Goal: Transaction & Acquisition: Purchase product/service

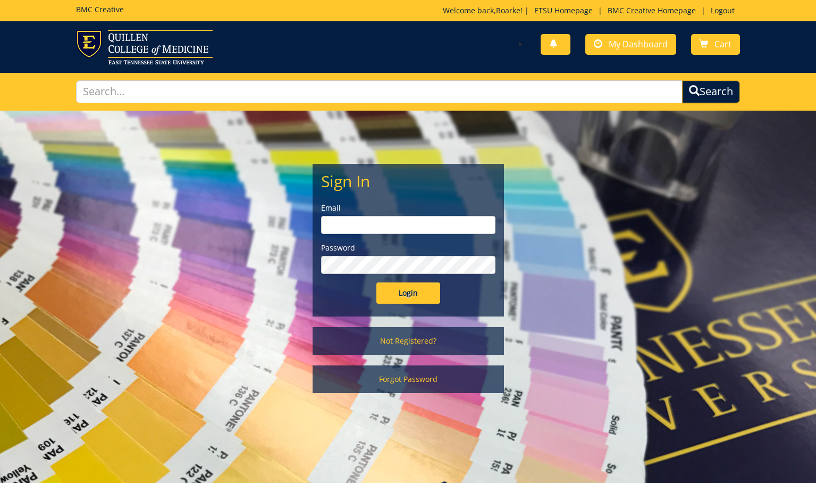
click at [465, 220] on input "email" at bounding box center [408, 225] width 174 height 18
type input "burtonrw@etsu.edu"
click at [406, 289] on input "Login" at bounding box center [408, 292] width 64 height 21
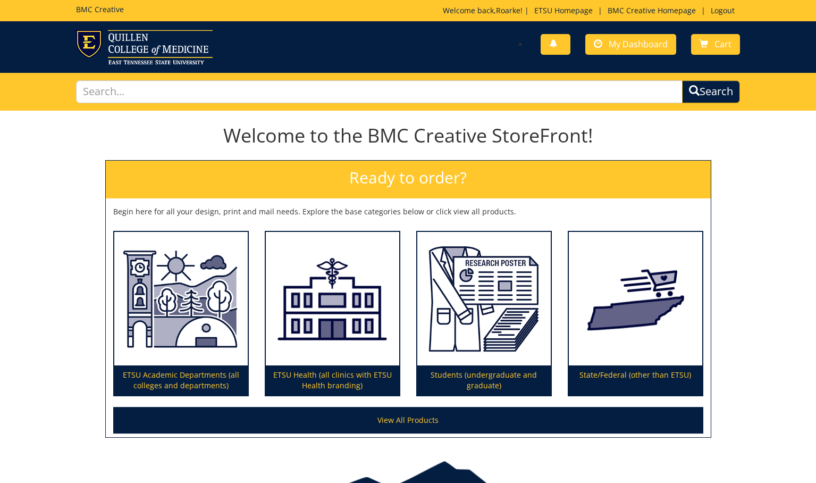
scroll to position [62, 0]
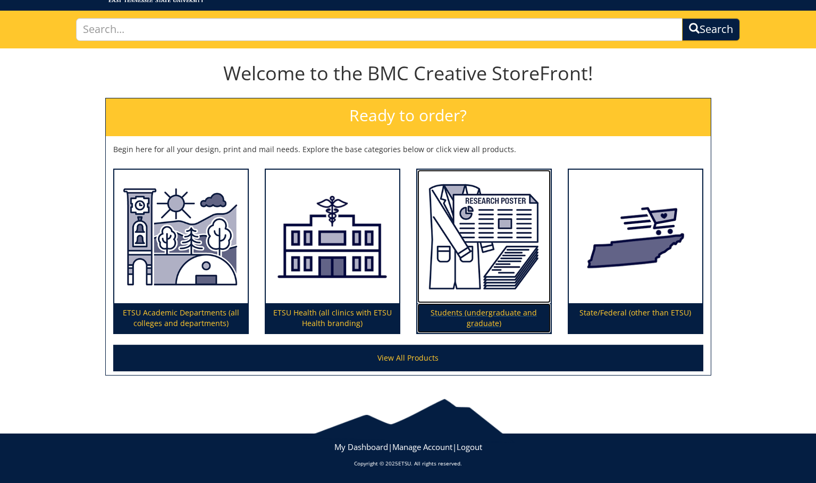
click at [483, 315] on p "Students (undergraduate and graduate)" at bounding box center [483, 318] width 133 height 30
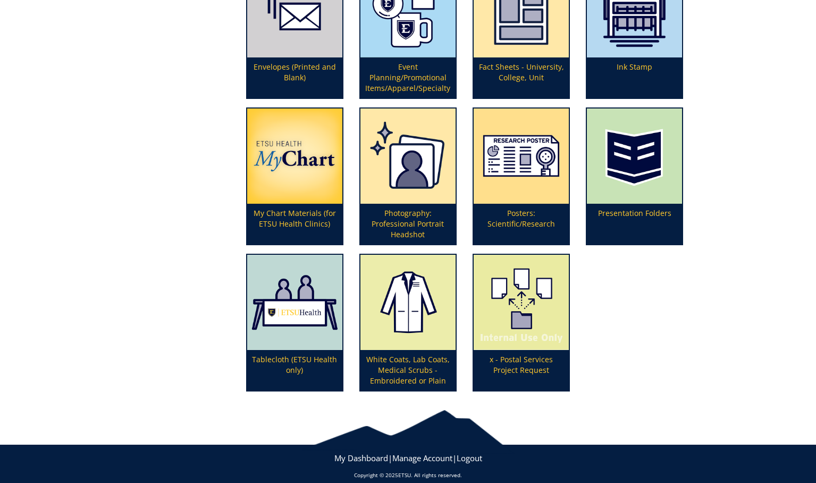
scroll to position [342, 0]
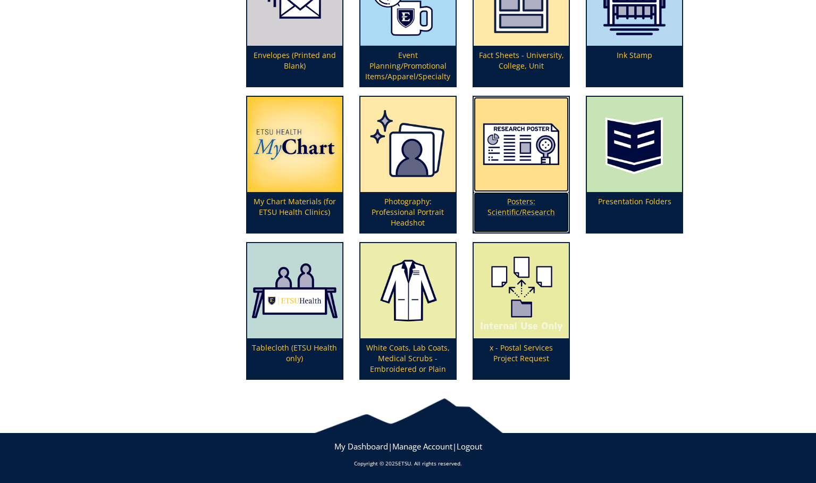
click at [534, 210] on p "Posters: Scientific/Research" at bounding box center [521, 212] width 95 height 40
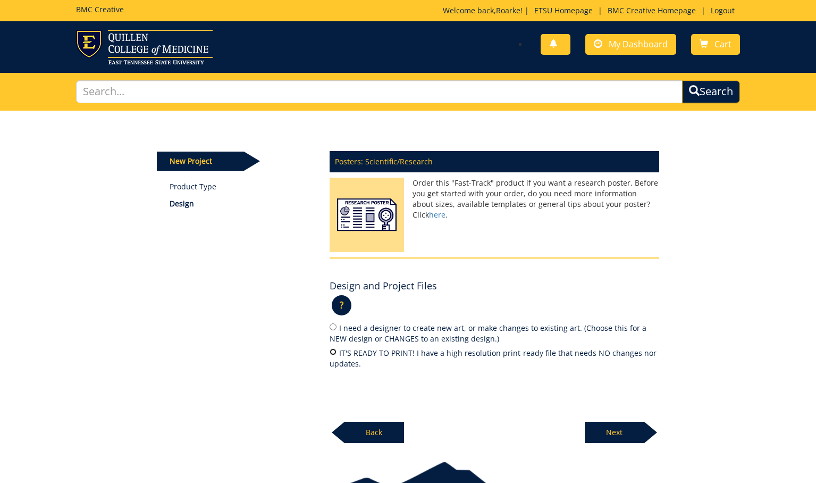
click at [331, 351] on input "IT'S READY TO PRINT! I have a high resolution print-ready file that needs NO ch…" at bounding box center [333, 351] width 7 height 7
radio input "true"
click at [619, 430] on p "Next" at bounding box center [615, 432] width 60 height 21
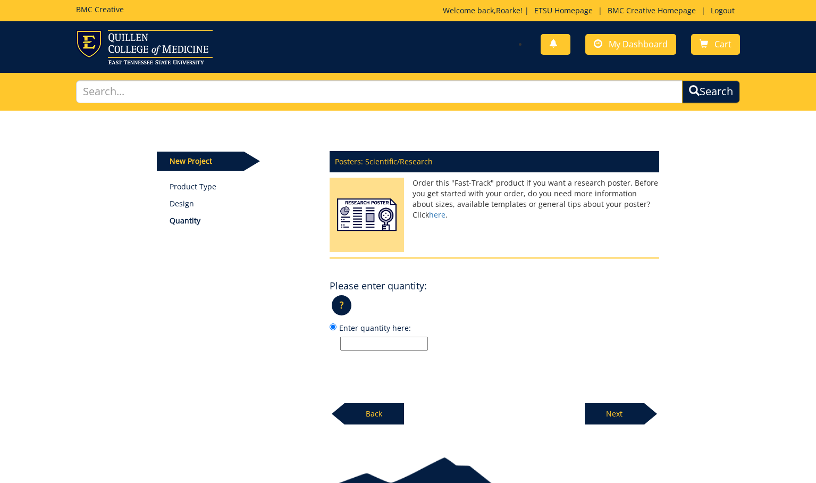
click at [392, 344] on input "Enter quantity here:" at bounding box center [384, 344] width 88 height 14
type input "1"
click at [614, 412] on p "Next" at bounding box center [615, 413] width 60 height 21
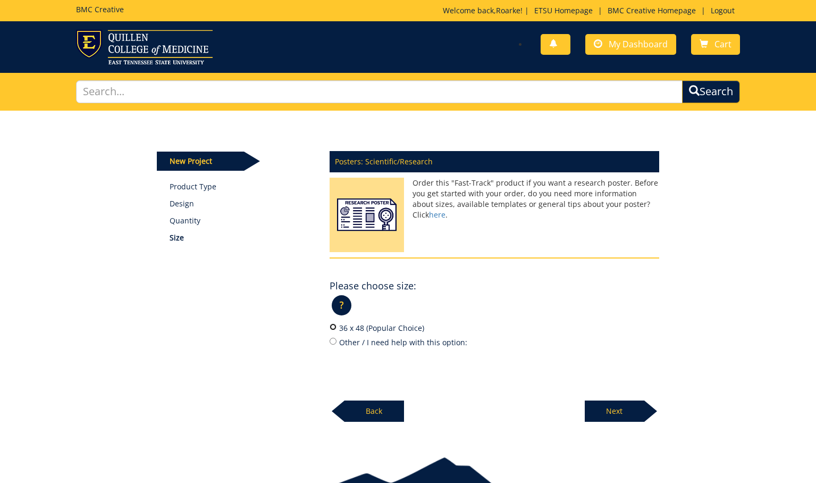
click at [334, 327] on input "36 x 48 (Popular Choice)" at bounding box center [333, 326] width 7 height 7
radio input "true"
click at [615, 410] on p "Next" at bounding box center [615, 410] width 60 height 21
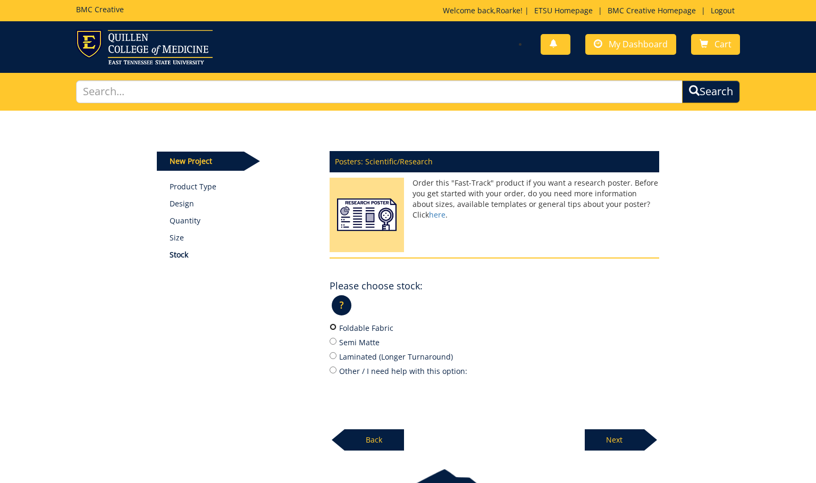
click at [331, 326] on input "Foldable Fabric" at bounding box center [333, 326] width 7 height 7
radio input "true"
click at [615, 441] on p "Next" at bounding box center [615, 439] width 60 height 21
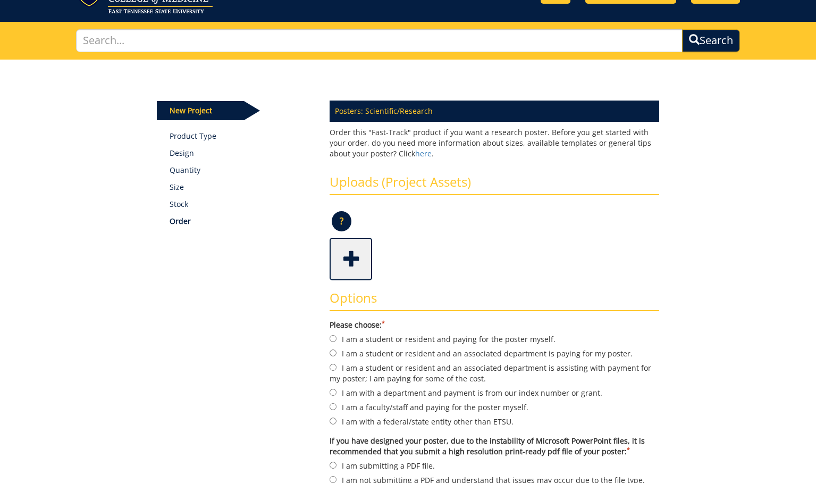
scroll to position [52, 0]
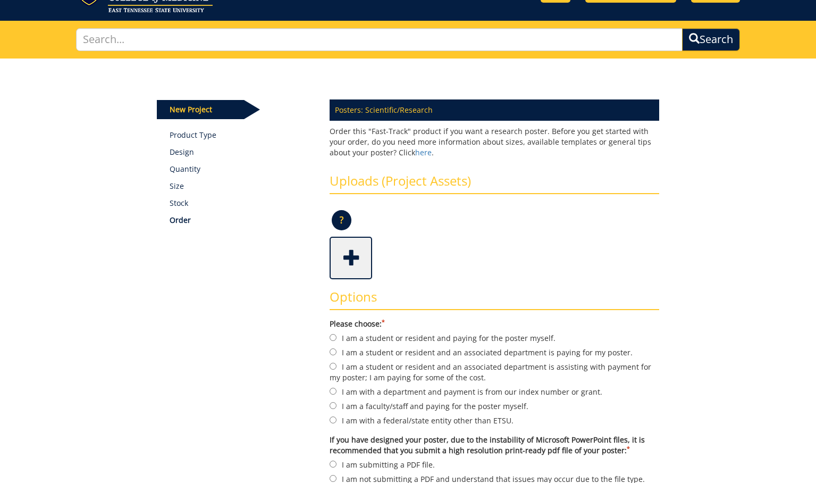
click at [349, 259] on span at bounding box center [352, 256] width 43 height 37
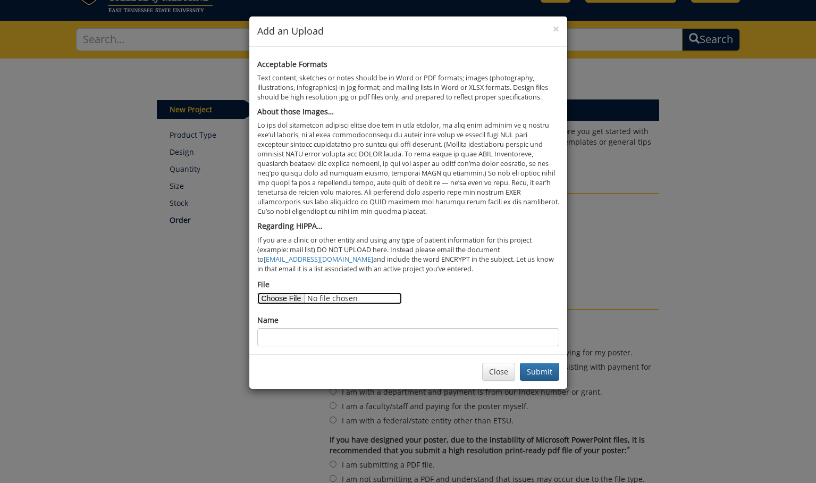
click at [284, 296] on input "File" at bounding box center [329, 298] width 145 height 12
type input "C:\fakepath\Touchscreen Health Education - Summer Research Poster.pdf"
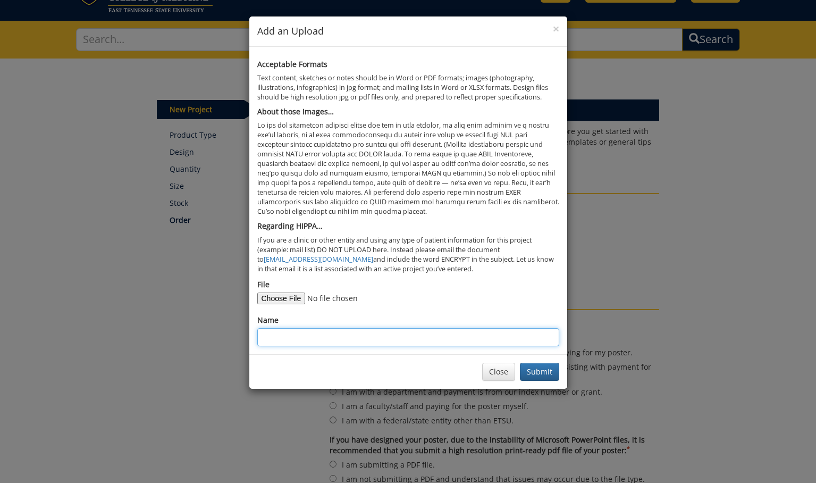
click at [407, 333] on input "Name" at bounding box center [408, 337] width 302 height 18
type input "Touchscreen Health Education - Roarke Burton"
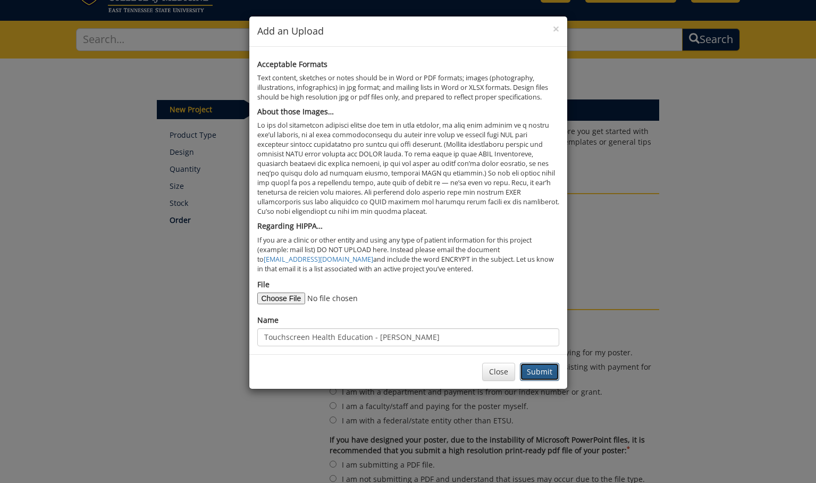
click at [543, 374] on button "Submit" at bounding box center [539, 372] width 39 height 18
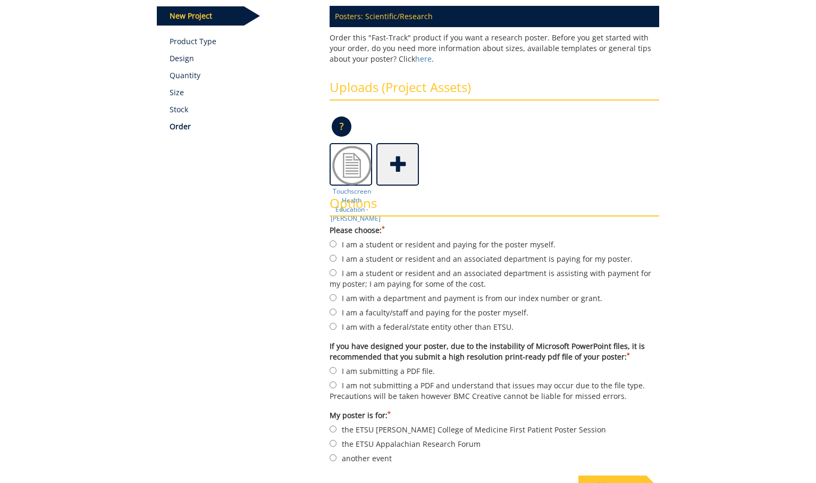
scroll to position [159, 0]
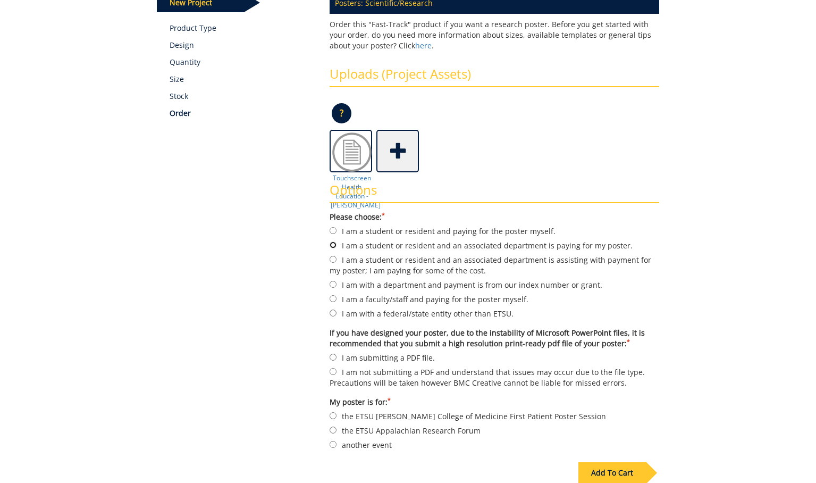
click at [331, 246] on input "I am a student or resident and an associated department is paying for my poster." at bounding box center [333, 244] width 7 height 7
radio input "true"
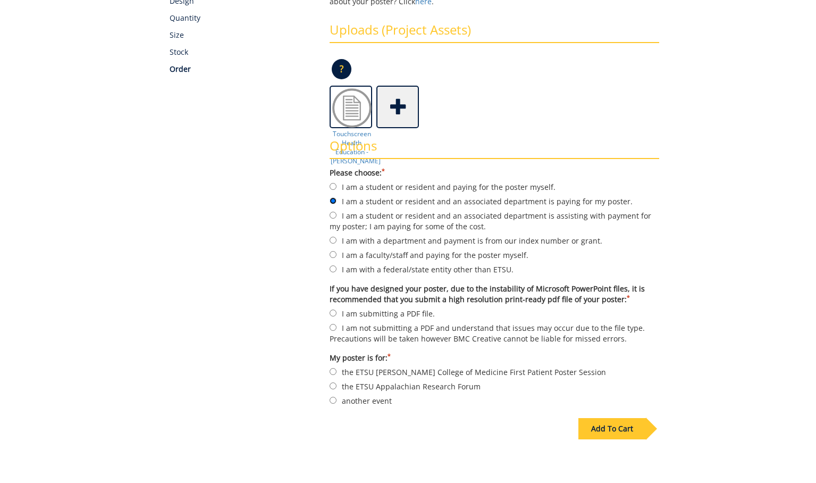
scroll to position [207, 0]
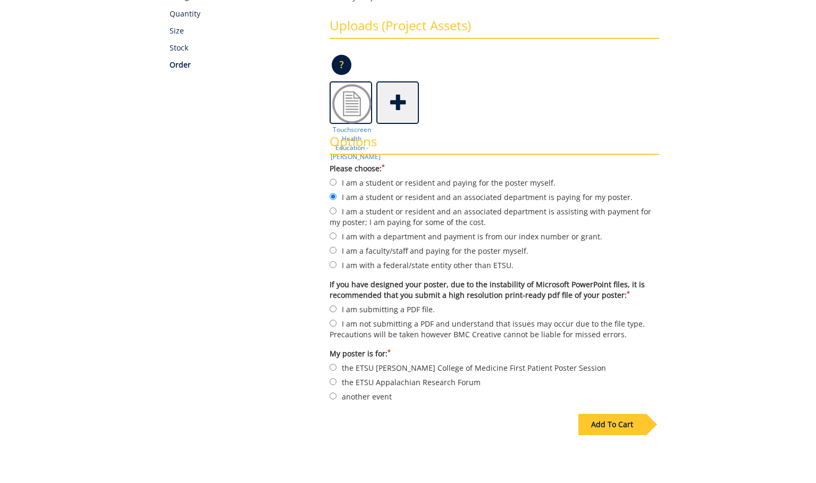
click at [607, 426] on div "Add To Cart" at bounding box center [612, 424] width 68 height 21
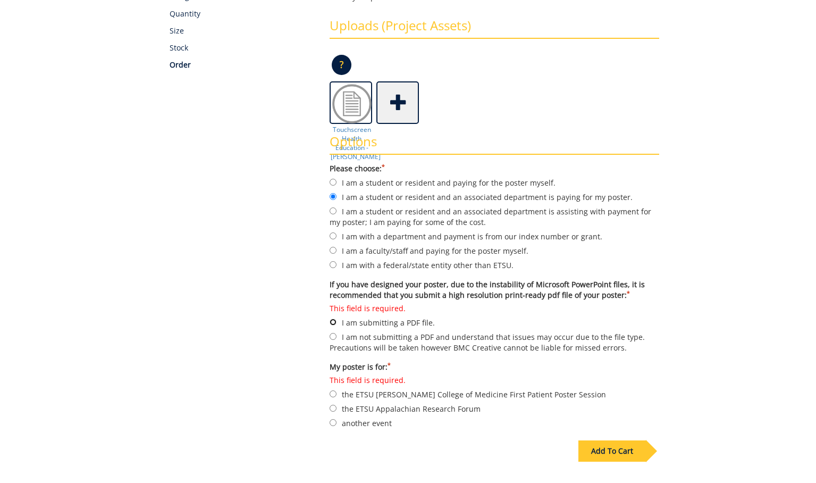
click at [332, 320] on input "This field is required. I am submitting a PDF file." at bounding box center [333, 321] width 7 height 7
radio input "true"
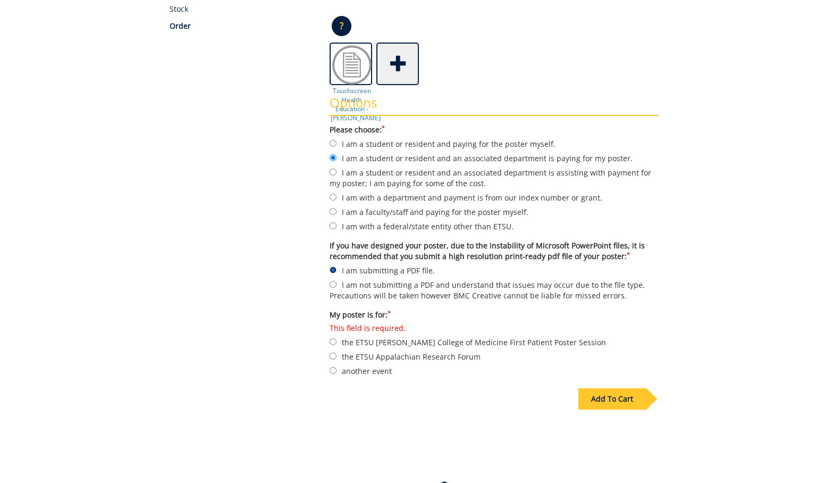
scroll to position [247, 0]
click at [331, 370] on input "another event" at bounding box center [333, 369] width 7 height 7
radio input "true"
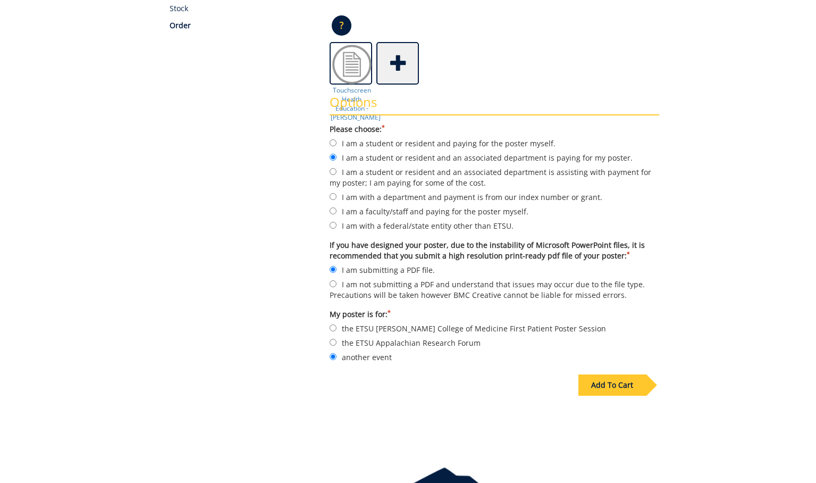
click at [613, 381] on div "Add To Cart" at bounding box center [612, 384] width 68 height 21
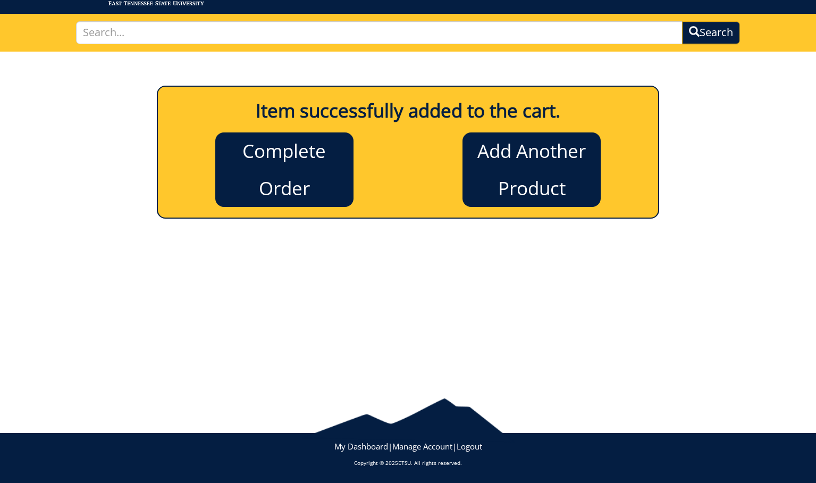
scroll to position [58, 0]
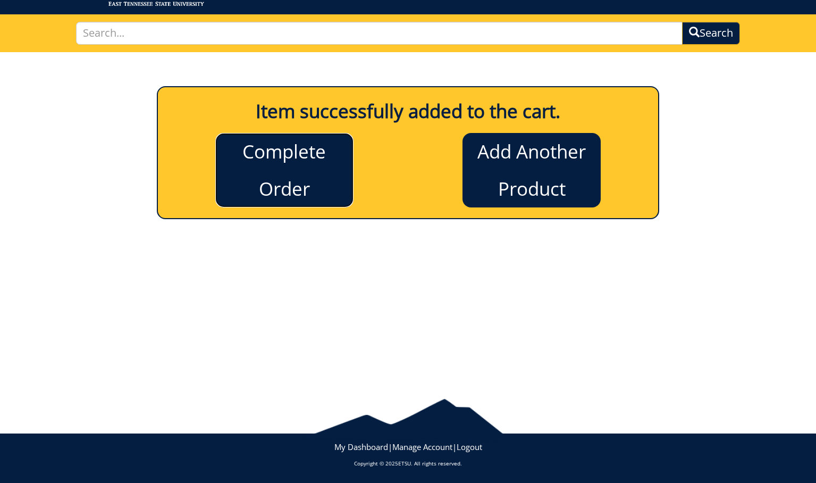
click at [266, 167] on link "Complete Order" at bounding box center [284, 170] width 138 height 74
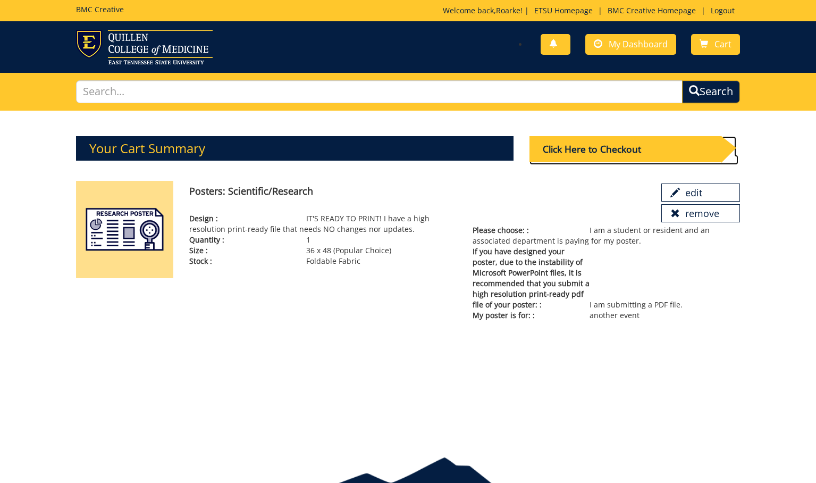
click at [589, 155] on div "Click Here to Checkout" at bounding box center [626, 149] width 192 height 26
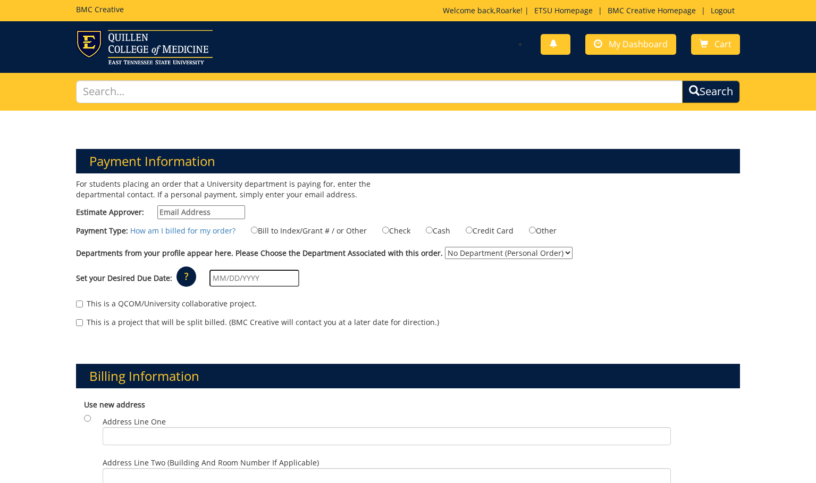
click at [194, 211] on input "Estimate Approver:" at bounding box center [201, 212] width 88 height 14
type input "crabtrej@etsu.edu"
click at [253, 229] on input "Bill to Index/Grant # / or Other" at bounding box center [254, 229] width 7 height 7
radio input "true"
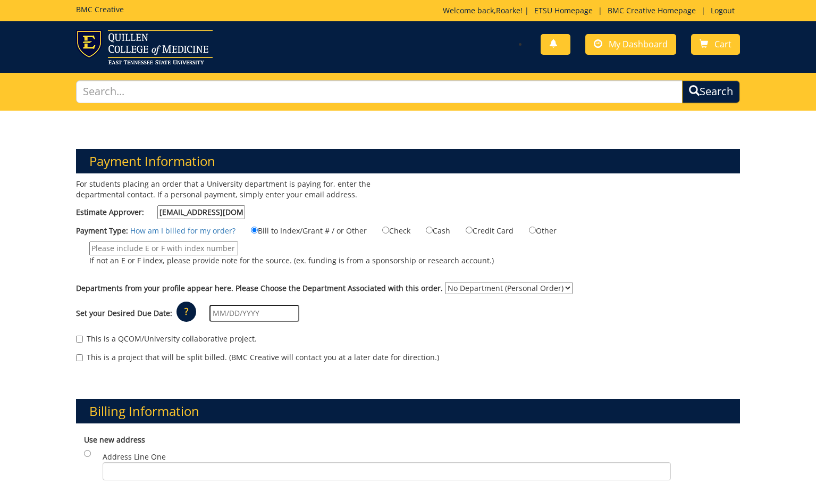
click at [214, 249] on input "If not an E or F index, please provide note for the source. (ex. funding is fro…" at bounding box center [163, 248] width 149 height 14
drag, startPoint x: 233, startPoint y: 212, endPoint x: 131, endPoint y: 213, distance: 102.1
click at [131, 213] on label "Estimate Approver: crabtrej@etsu.edu" at bounding box center [160, 212] width 169 height 14
type input "[EMAIL_ADDRESS][DOMAIN_NAME]"
click at [285, 251] on label "If not an E or F index, please provide note for the source. (ex. funding is fro…" at bounding box center [285, 256] width 418 height 30
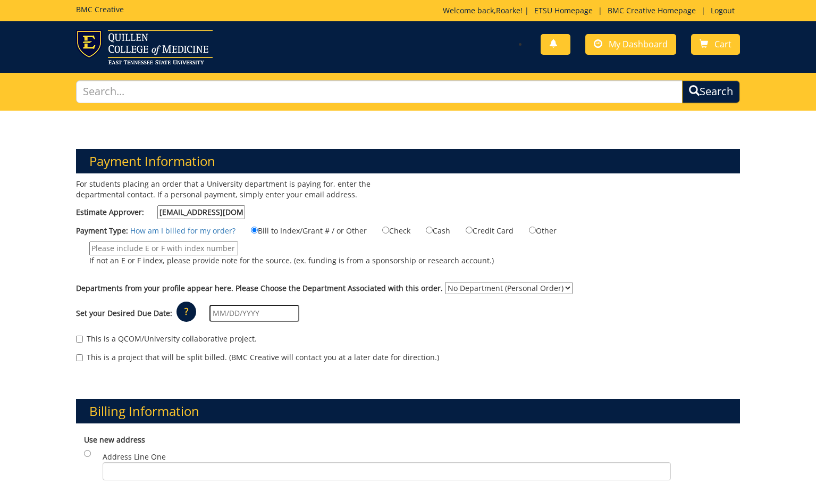
click at [238, 251] on input "If not an E or F index, please provide note for the source. (ex. funding is fro…" at bounding box center [163, 248] width 149 height 14
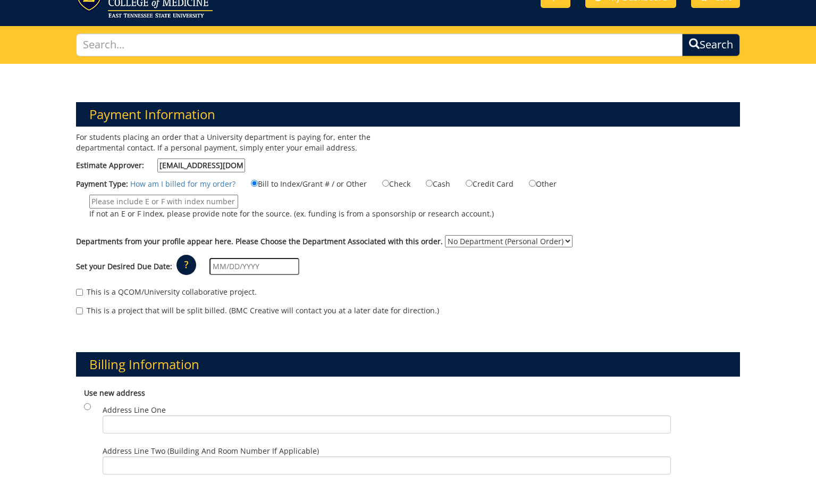
scroll to position [53, 0]
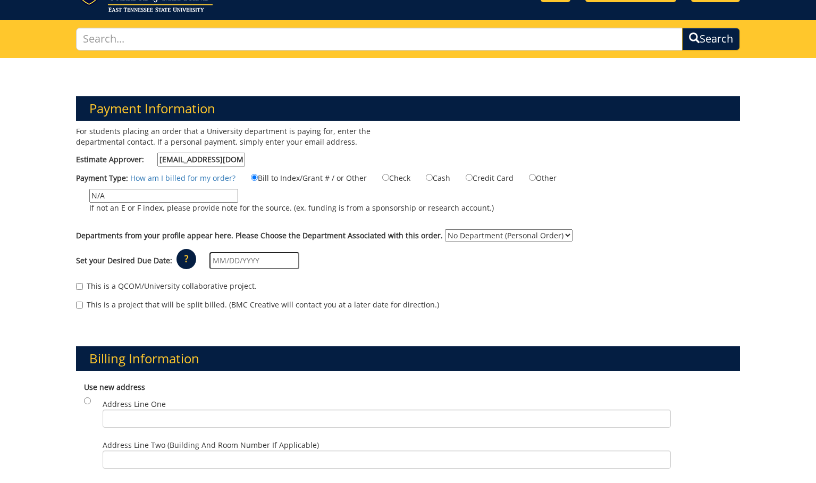
type input "N/A"
click at [249, 219] on div "Payment Type: How am I billed for my order? Bill to Index/Grant # / or Other Ch…" at bounding box center [408, 198] width 680 height 52
click at [457, 236] on select "No Department (Personal Order) Medical Education" at bounding box center [509, 235] width 128 height 12
click at [483, 233] on select "No Department (Personal Order) Medical Education" at bounding box center [509, 235] width 128 height 12
click at [445, 229] on select "No Department (Personal Order) Medical Education" at bounding box center [509, 235] width 128 height 12
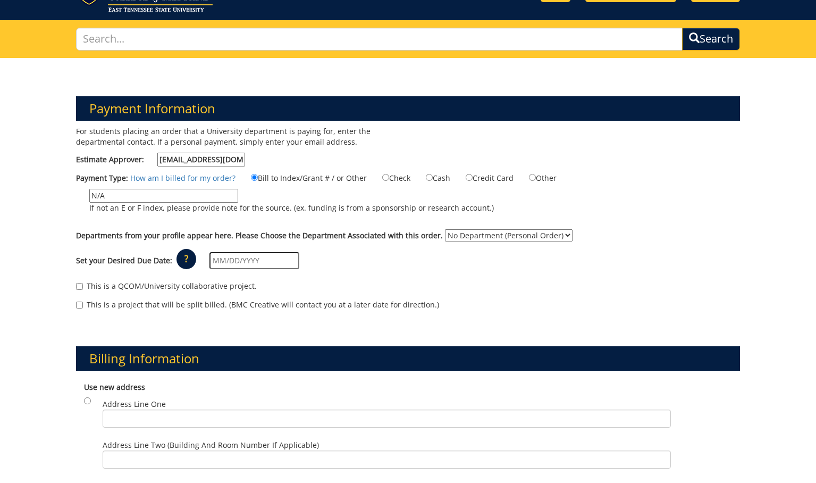
click at [488, 237] on select "No Department (Personal Order) Medical Education" at bounding box center [509, 235] width 128 height 12
select select "275"
click at [445, 229] on select "No Department (Personal Order) Medical Education" at bounding box center [509, 235] width 128 height 12
click at [497, 229] on select "No Department (Personal Order) Medical Education" at bounding box center [509, 235] width 128 height 12
click at [451, 256] on div "Set your Desired Due Date: ? × How long will my project take to finish? : Pleas…" at bounding box center [408, 260] width 680 height 29
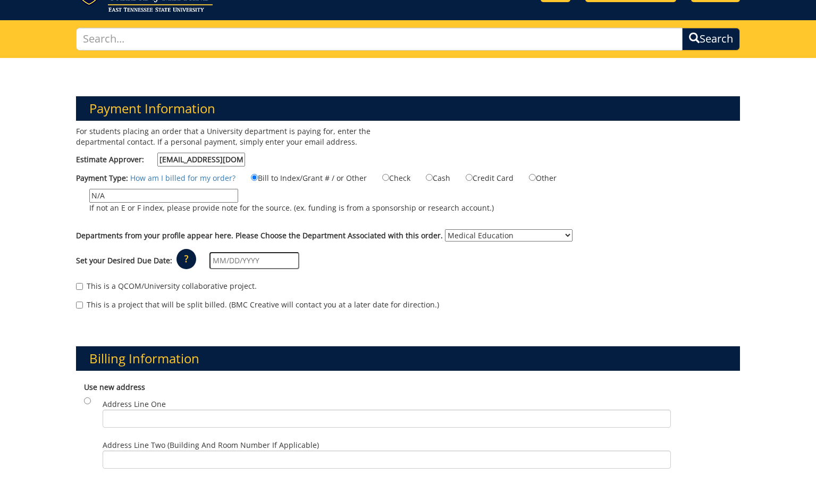
click at [470, 233] on select "No Department (Personal Order) Medical Education" at bounding box center [509, 235] width 128 height 12
click at [445, 229] on select "No Department (Personal Order) Medical Education" at bounding box center [509, 235] width 128 height 12
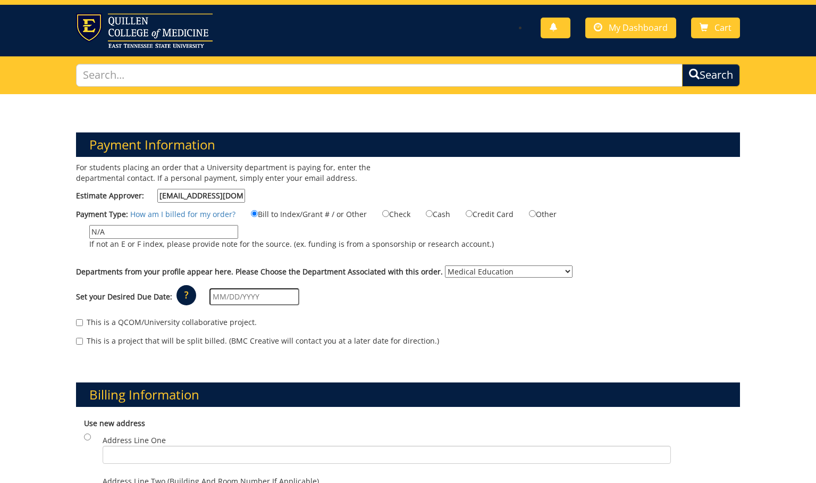
scroll to position [0, 0]
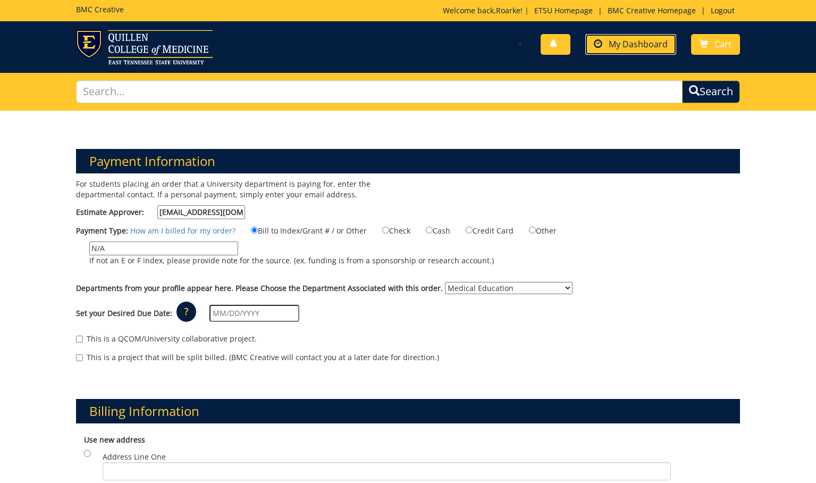
click at [626, 41] on span "My Dashboard" at bounding box center [638, 44] width 59 height 12
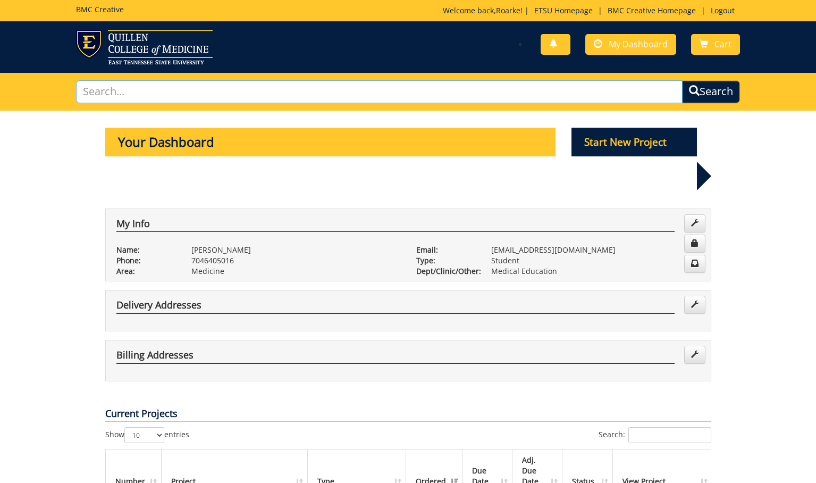
click at [379, 98] on input "text" at bounding box center [379, 91] width 607 height 23
type input "internal medicine"
click at [682, 80] on button "Search" at bounding box center [711, 91] width 58 height 23
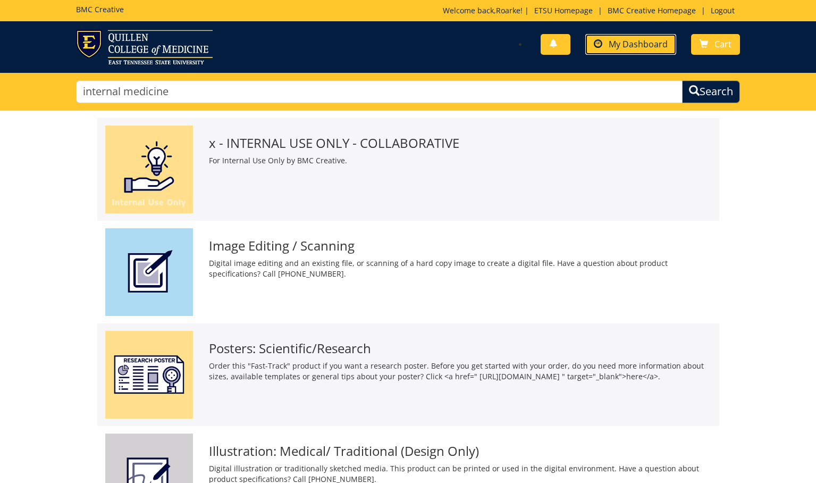
click at [630, 53] on link "My Dashboard" at bounding box center [630, 44] width 91 height 21
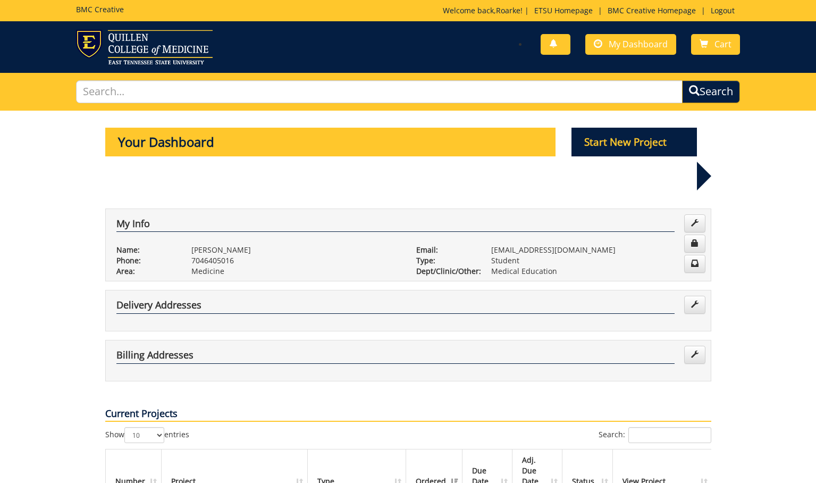
click at [519, 266] on p "Medical Education" at bounding box center [595, 271] width 209 height 11
click at [427, 266] on p "Dept/Clinic/Other:" at bounding box center [445, 271] width 59 height 11
click at [417, 266] on p "Dept/Clinic/Other:" at bounding box center [445, 271] width 59 height 11
drag, startPoint x: 417, startPoint y: 239, endPoint x: 500, endPoint y: 233, distance: 83.1
click at [500, 266] on div "Dept/Clinic/Other: Medical Education" at bounding box center [558, 271] width 300 height 11
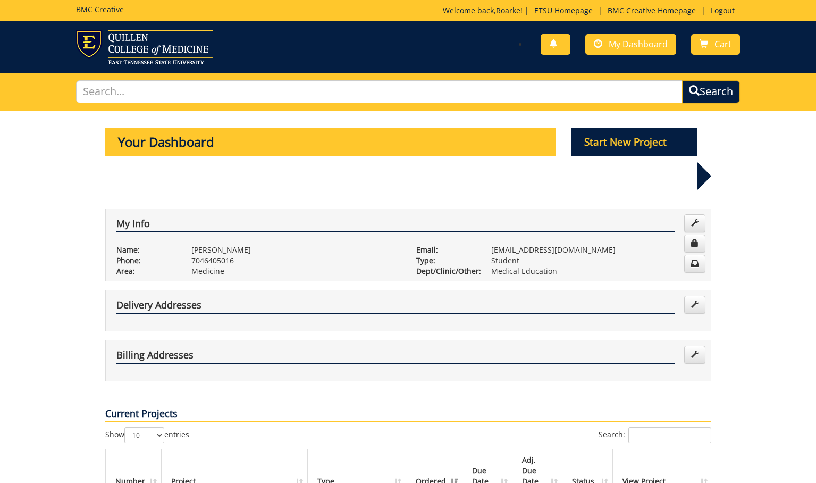
click at [556, 266] on p "Medical Education" at bounding box center [595, 271] width 209 height 11
click at [543, 266] on p "Medical Education" at bounding box center [595, 271] width 209 height 11
click at [695, 219] on span at bounding box center [694, 222] width 7 height 7
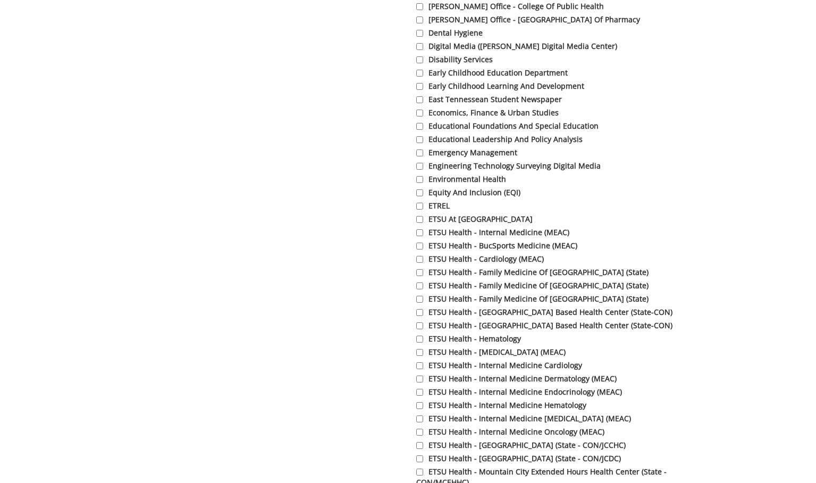
scroll to position [2091, 0]
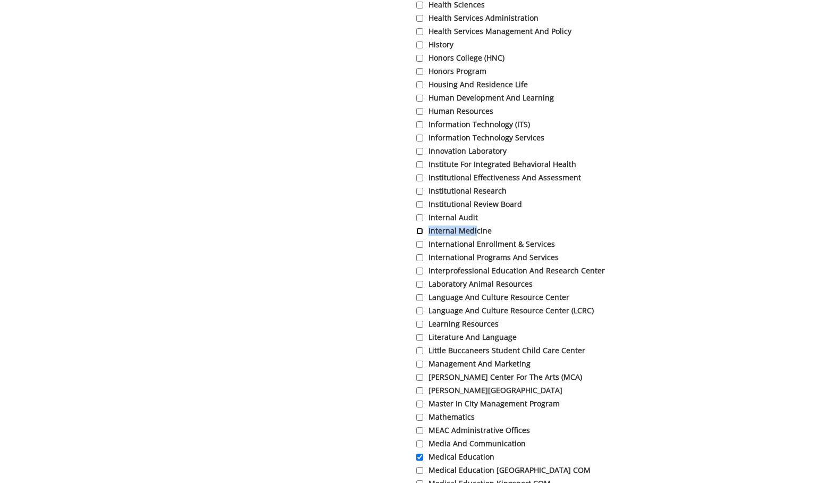
click at [419, 234] on input "Internal Medicine" at bounding box center [419, 231] width 7 height 7
checkbox input "true"
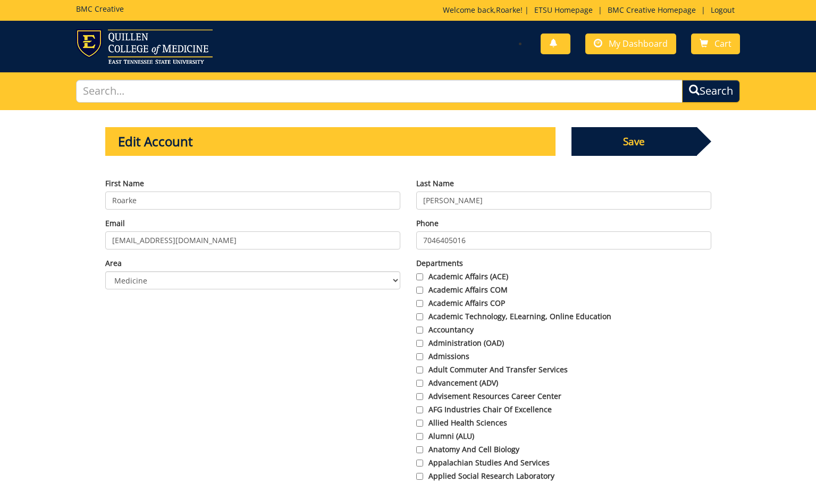
scroll to position [0, 0]
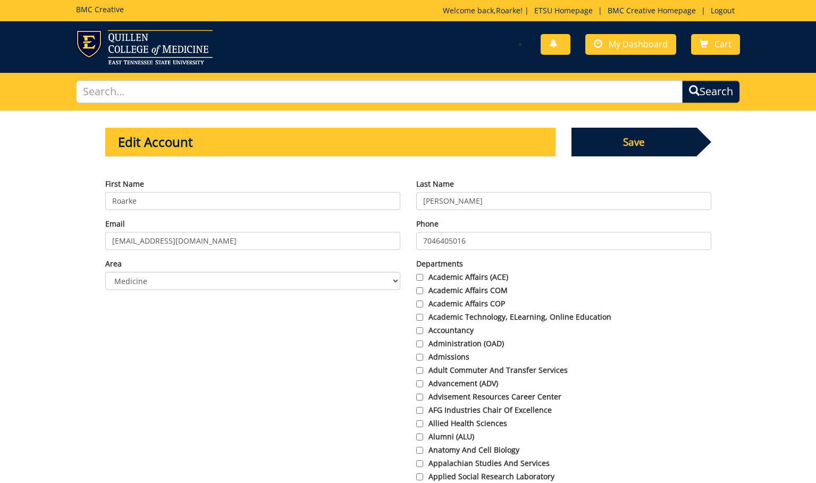
click at [629, 142] on span "Save" at bounding box center [634, 142] width 125 height 29
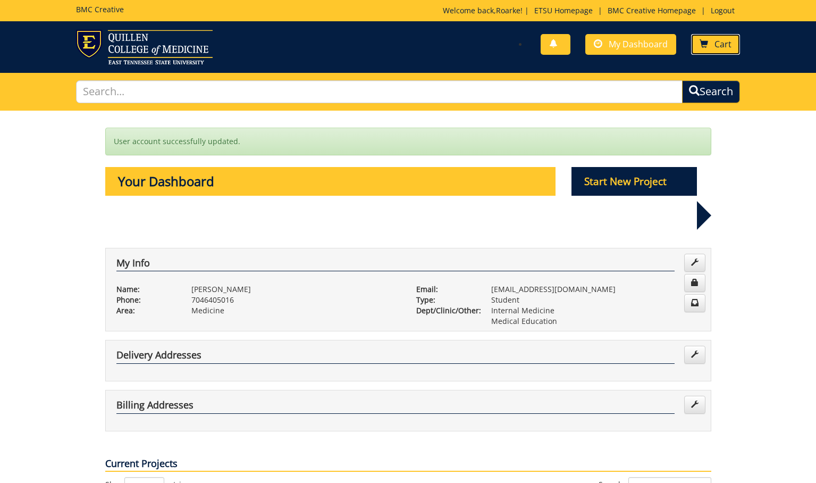
click at [728, 49] on span "Cart" at bounding box center [723, 44] width 17 height 12
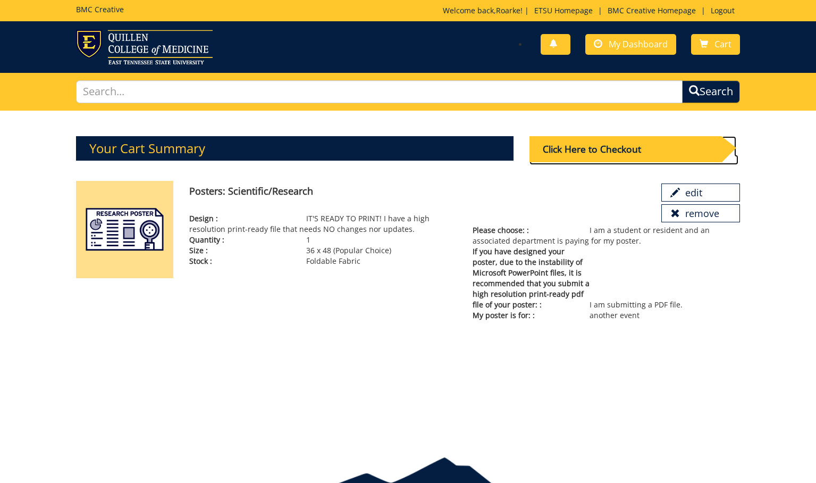
click at [635, 152] on div "Click Here to Checkout" at bounding box center [626, 149] width 192 height 26
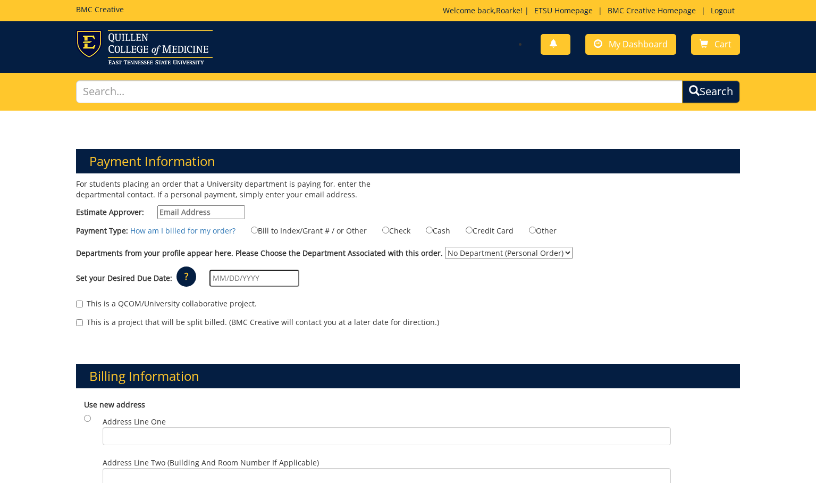
click at [199, 212] on input "Estimate Approver:" at bounding box center [201, 212] width 88 height 14
type input "crabtrej@etsu.edu"
click at [248, 225] on label "Bill to Index/Grant # / or Other" at bounding box center [302, 230] width 129 height 12
click at [251, 226] on input "Bill to Index/Grant # / or Other" at bounding box center [254, 229] width 7 height 7
radio input "true"
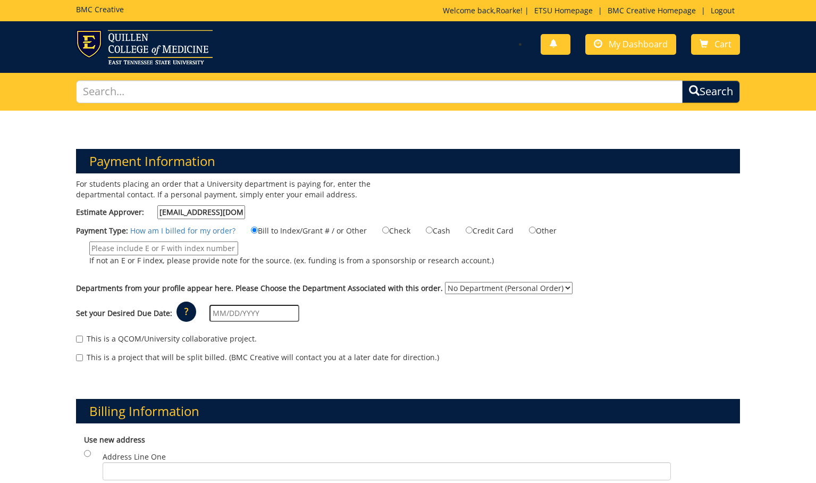
click at [219, 249] on input "If not an E or F index, please provide note for the source. (ex. funding is fro…" at bounding box center [163, 248] width 149 height 14
type input "N/A"
click at [482, 288] on select "No Department (Personal Order) Internal Medicine Medical Education" at bounding box center [509, 288] width 128 height 12
select select "247"
click at [445, 282] on select "No Department (Personal Order) Internal Medicine Medical Education" at bounding box center [509, 288] width 128 height 12
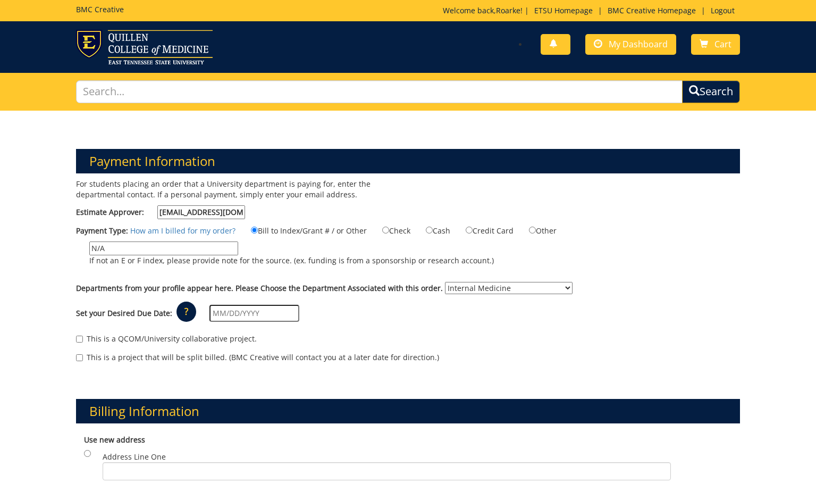
click at [261, 312] on input "text" at bounding box center [254, 313] width 90 height 17
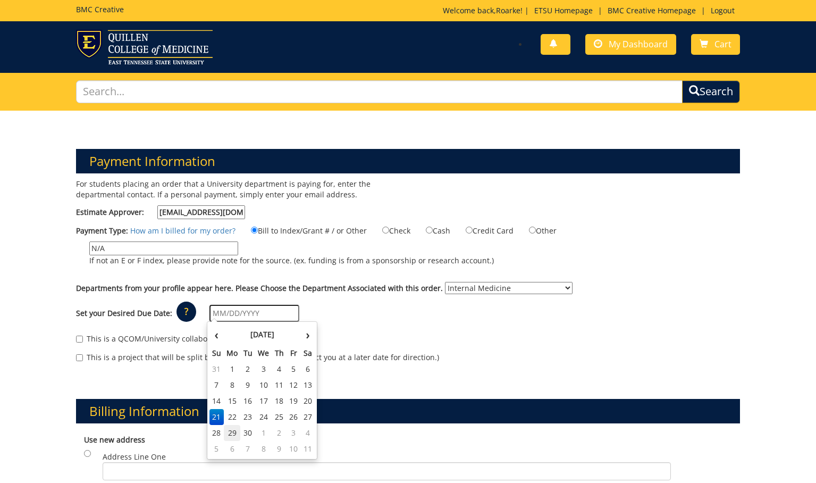
click at [233, 434] on td "29" at bounding box center [232, 433] width 17 height 16
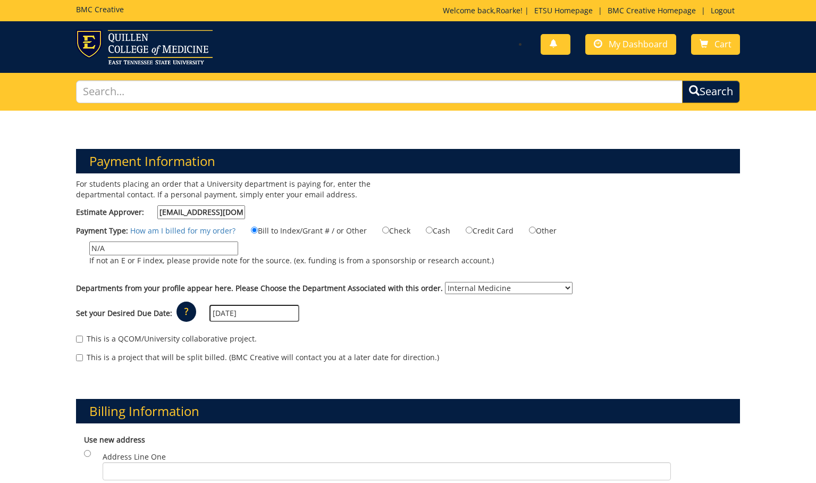
click at [269, 317] on input "09/29/2025" at bounding box center [254, 313] width 90 height 17
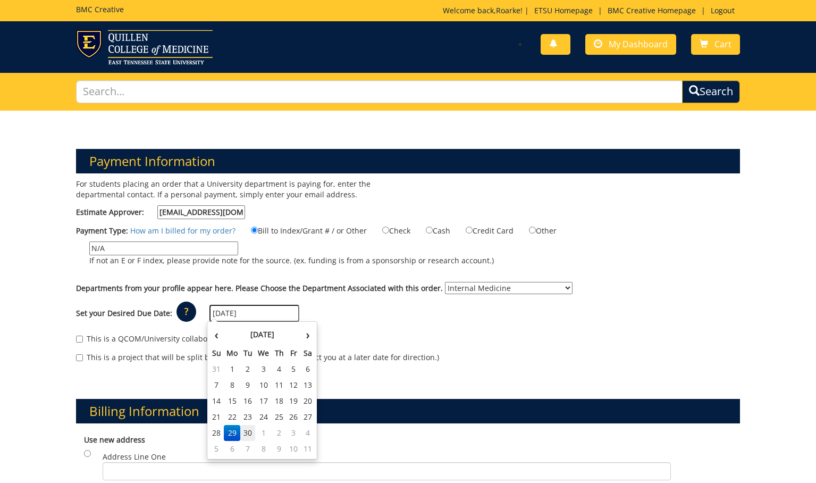
click at [247, 433] on td "30" at bounding box center [247, 433] width 15 height 16
type input "[DATE]"
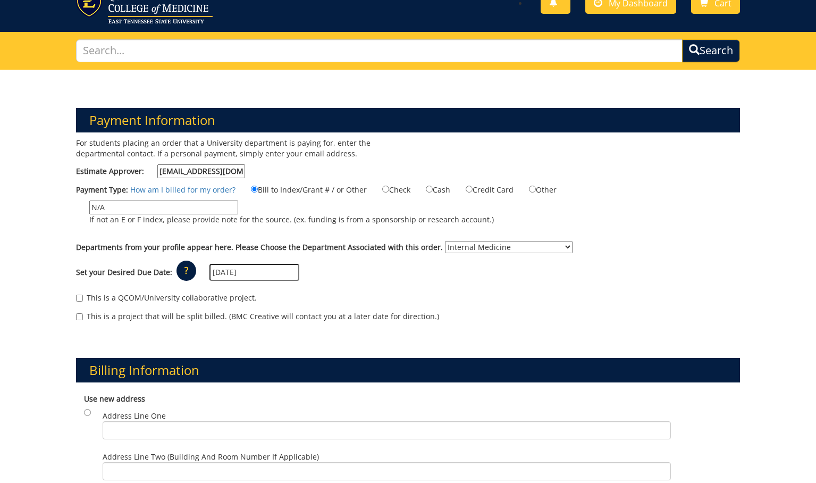
scroll to position [42, 0]
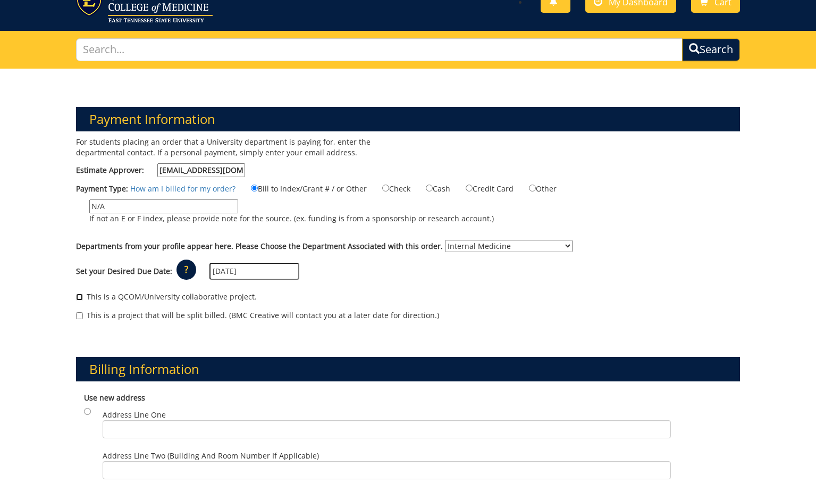
click at [82, 293] on input "This is a QCOM/University collaborative project." at bounding box center [79, 296] width 7 height 7
checkbox input "false"
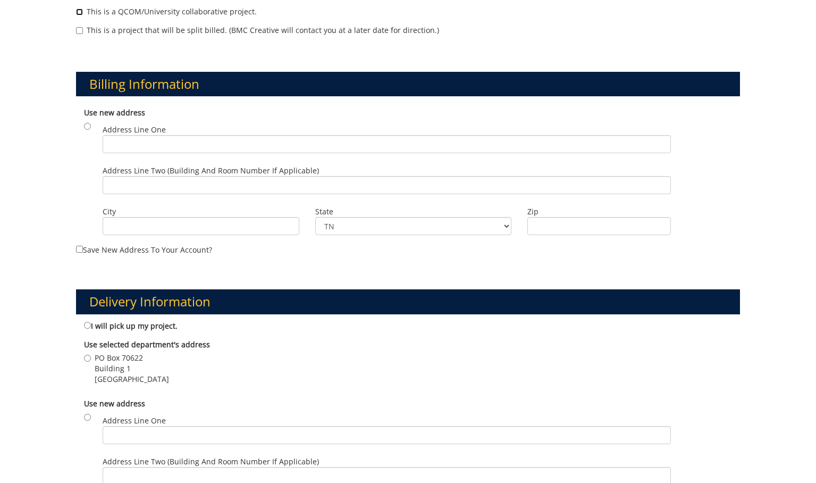
scroll to position [329, 0]
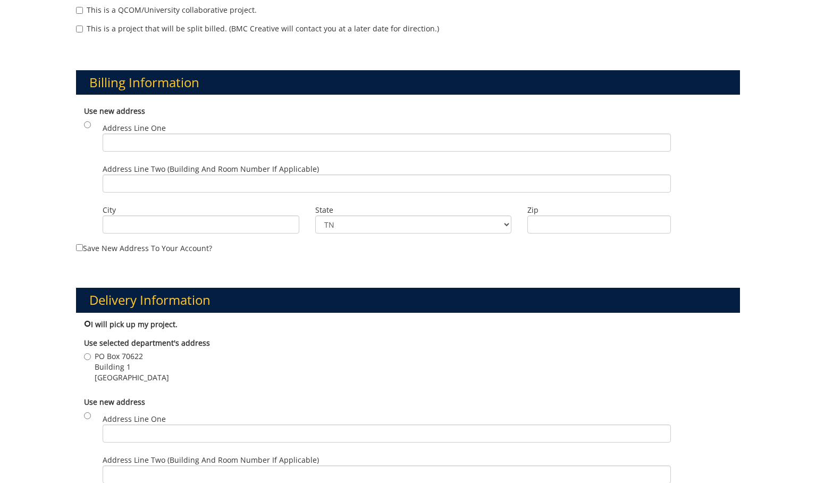
click at [87, 321] on input "I will pick up my project." at bounding box center [87, 323] width 7 height 7
radio input "true"
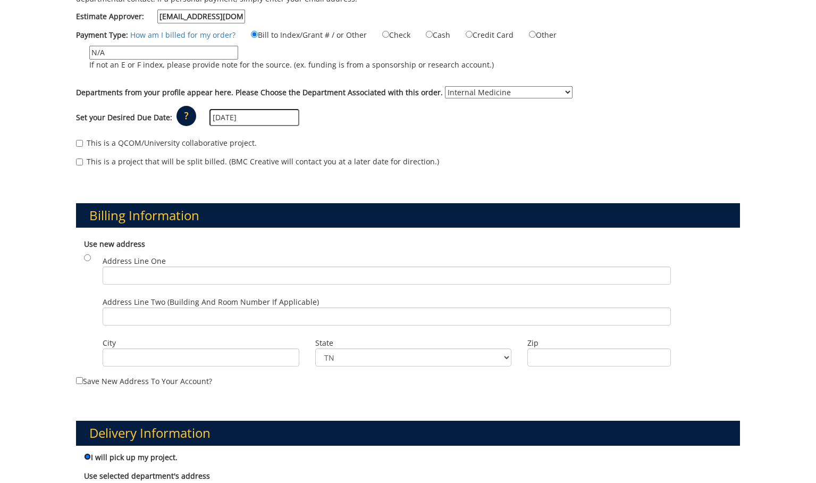
scroll to position [200, 0]
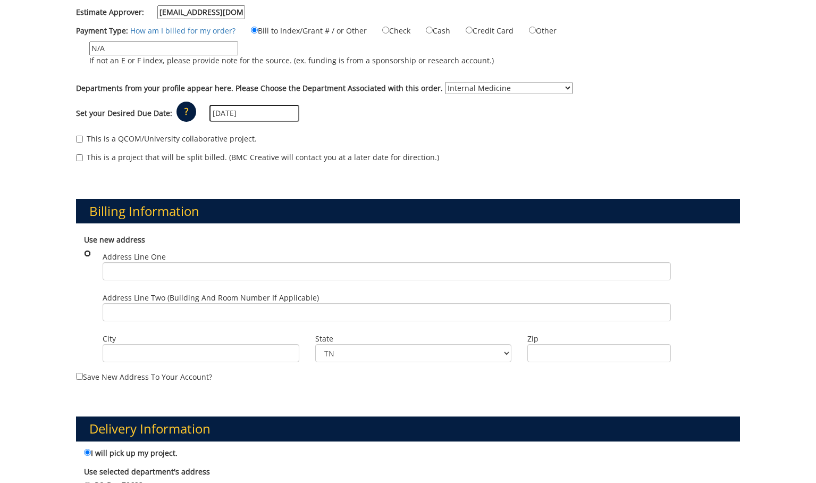
click at [89, 254] on input "radio" at bounding box center [87, 253] width 7 height 7
radio input "true"
click at [89, 254] on input "radio" at bounding box center [87, 253] width 7 height 7
click at [100, 245] on div "Use new address Address Line One Address Line Two (Building and Room Number if …" at bounding box center [408, 299] width 664 height 141
click at [133, 186] on div "Billing Information Use new address Address Line One City State TN AL AK AS AZ" at bounding box center [408, 281] width 680 height 217
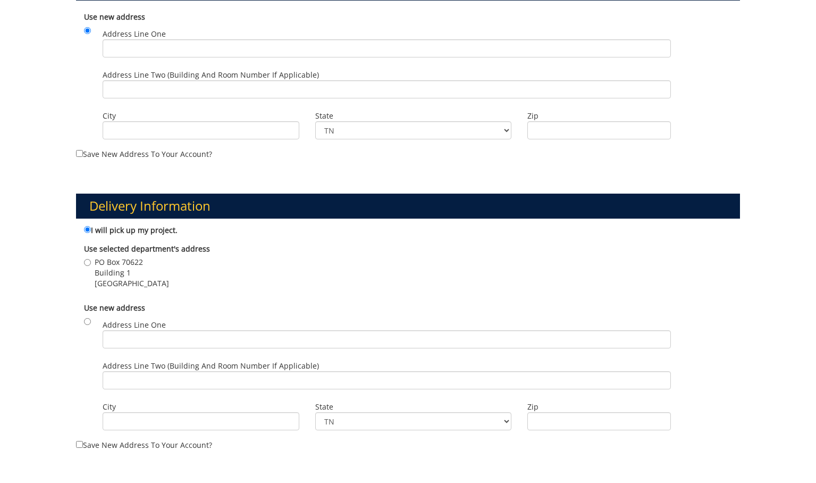
scroll to position [485, 0]
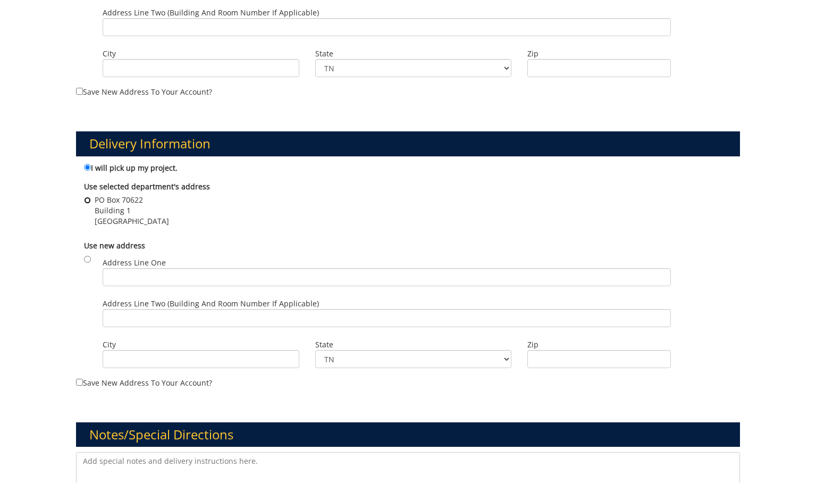
click at [89, 198] on input "PO Box 70622 Building 1 Johnson City , TN 37614" at bounding box center [87, 200] width 7 height 7
radio input "true"
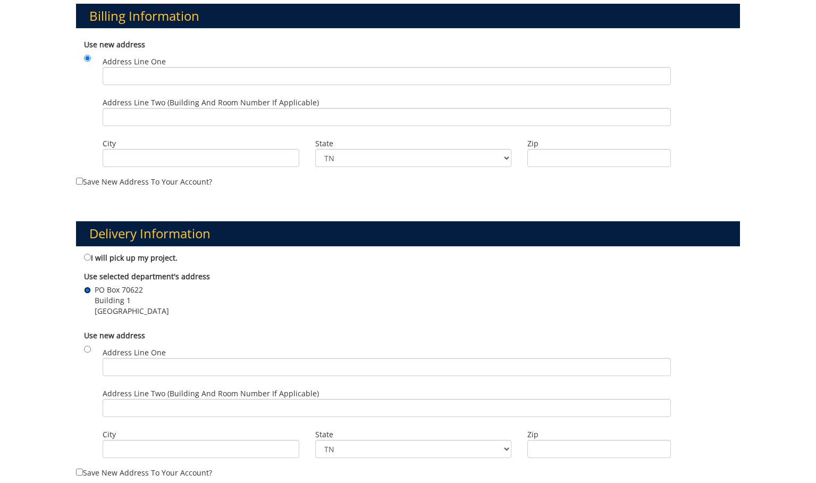
scroll to position [397, 0]
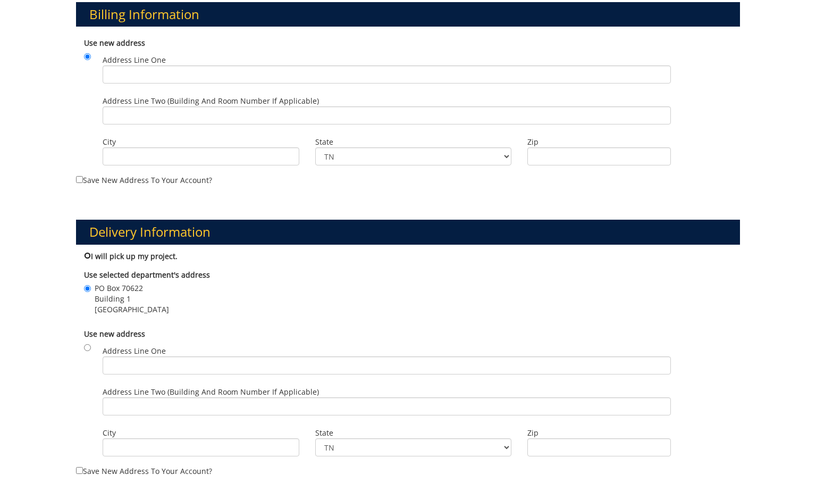
click at [88, 254] on input "I will pick up my project." at bounding box center [87, 255] width 7 height 7
radio input "true"
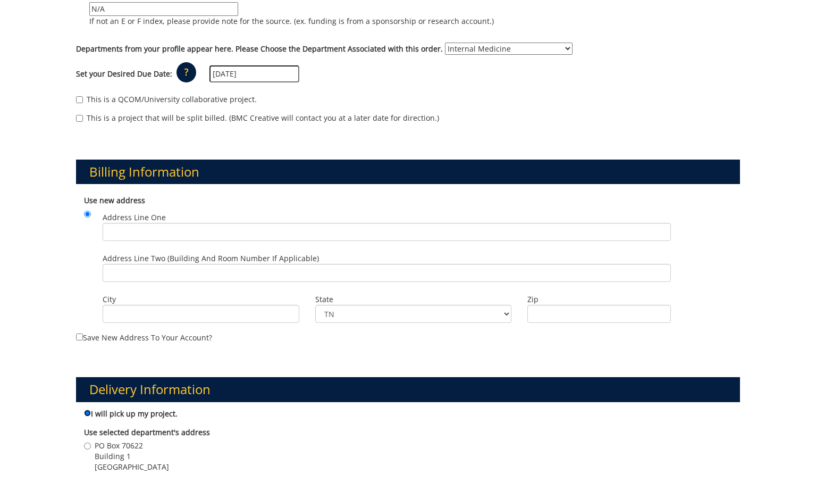
scroll to position [242, 0]
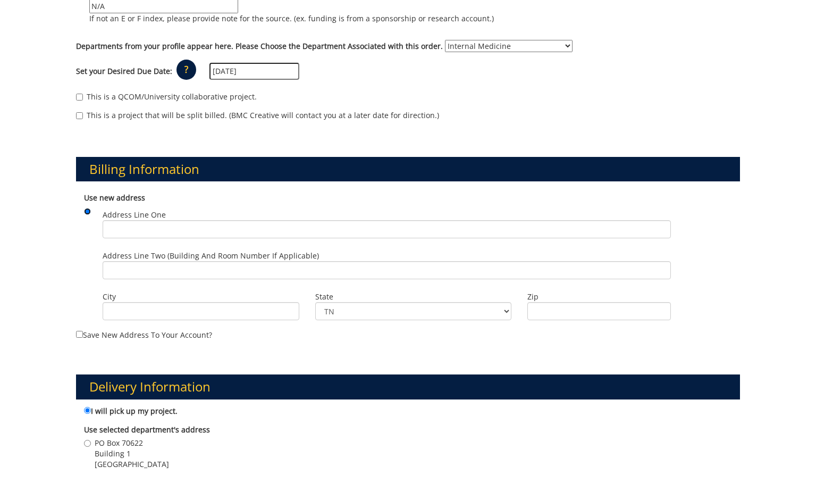
click at [89, 212] on input "radio" at bounding box center [87, 211] width 7 height 7
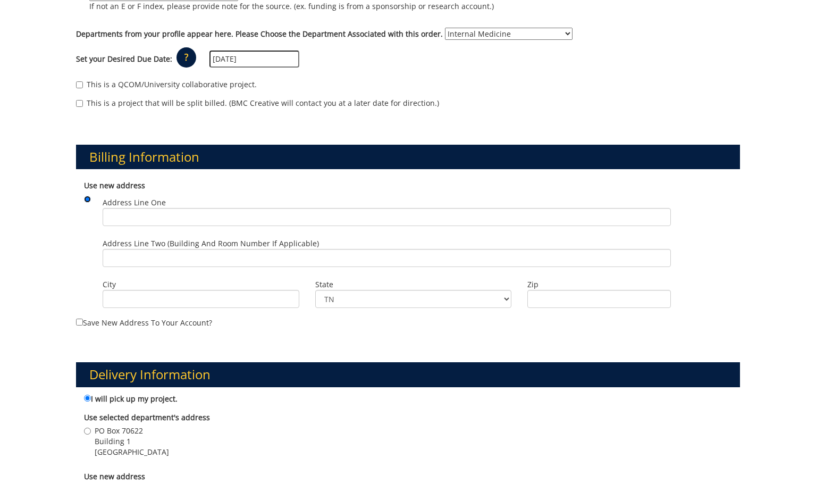
scroll to position [259, 0]
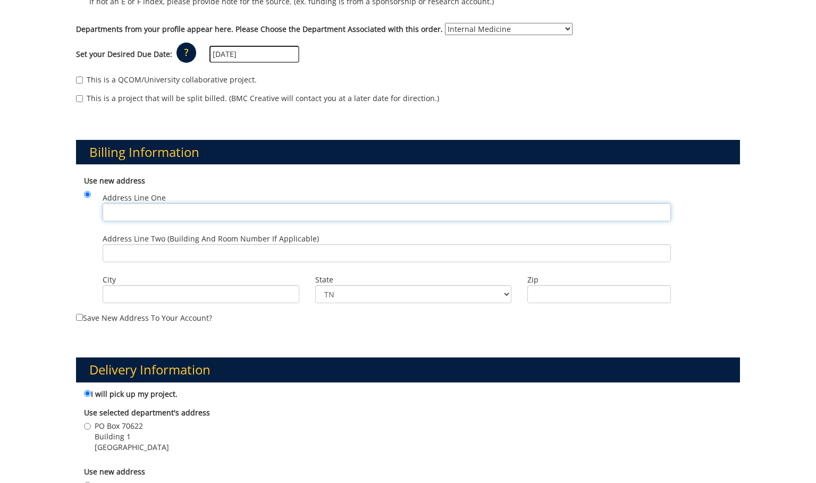
click at [169, 214] on input "Address Line One" at bounding box center [387, 212] width 568 height 18
click at [116, 230] on div "Address Line Two (Building and Room Number if applicable)" at bounding box center [387, 250] width 584 height 41
click at [129, 209] on input "Address Line One" at bounding box center [387, 212] width 568 height 18
click at [90, 216] on div "Use new address Address Line One Address Line Two (Building and Room Number if …" at bounding box center [408, 240] width 664 height 141
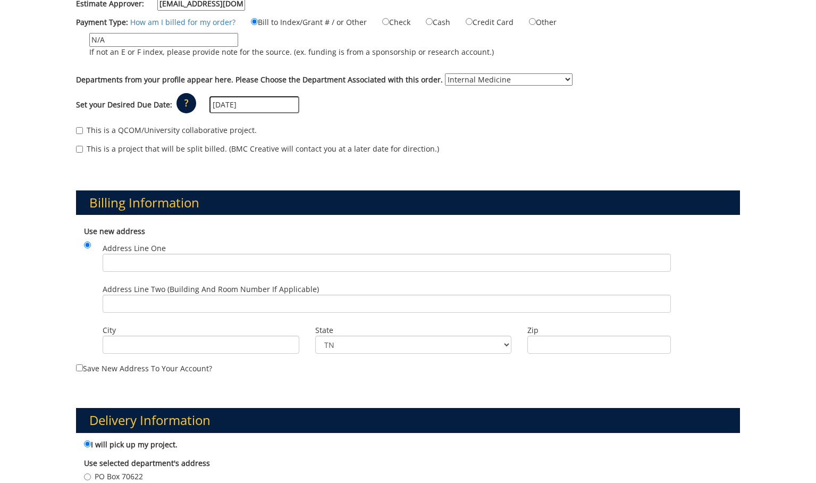
scroll to position [220, 0]
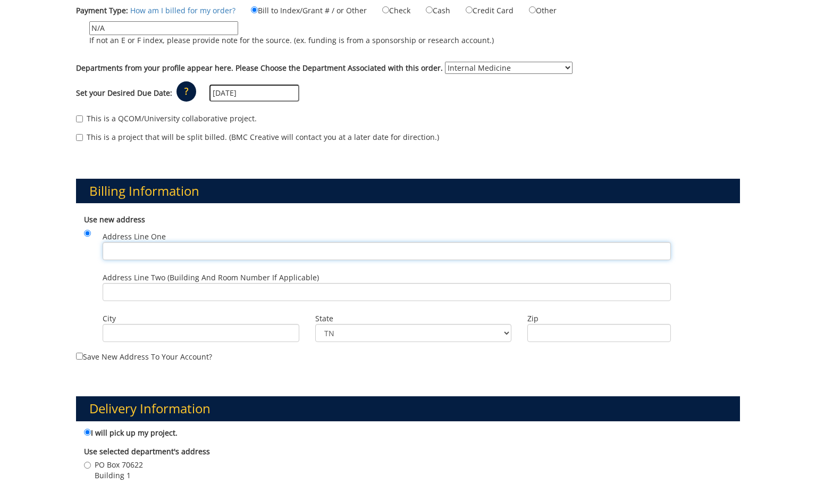
click at [169, 249] on input "Address Line One" at bounding box center [387, 251] width 568 height 18
type input "PO Box 70622"
click at [152, 293] on input "Address Line Two (Building and Room Number if applicable)" at bounding box center [387, 292] width 568 height 18
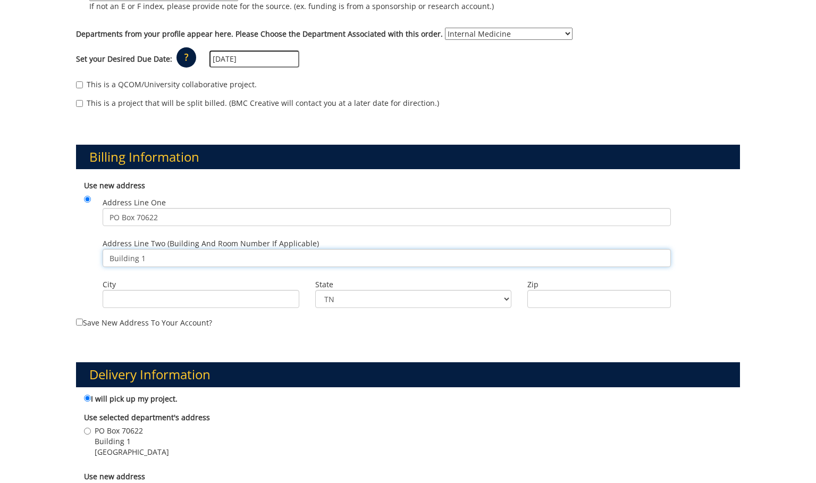
scroll to position [257, 0]
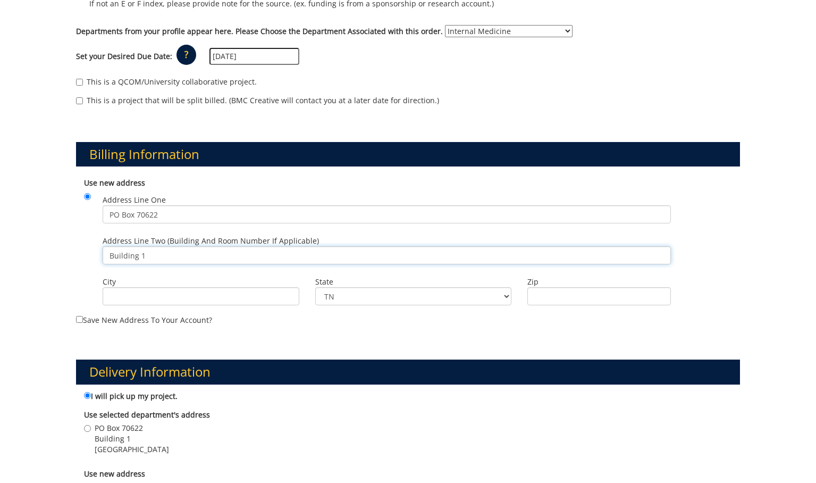
type input "Building 1"
click at [157, 296] on input "City" at bounding box center [201, 296] width 197 height 18
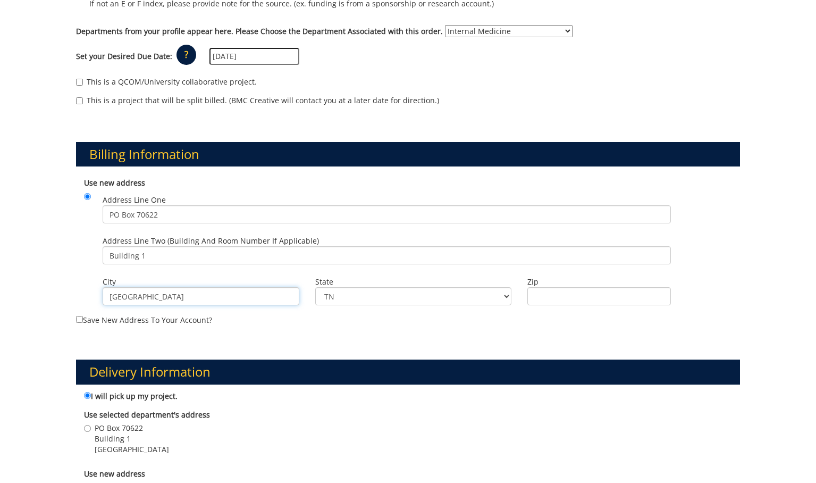
type input "Johnson City"
click at [577, 300] on input "Zip" at bounding box center [599, 296] width 144 height 18
type input "37614"
click at [482, 341] on div "Delivery Information I will pick up my project. Use selected department's addre…" at bounding box center [408, 479] width 680 height 290
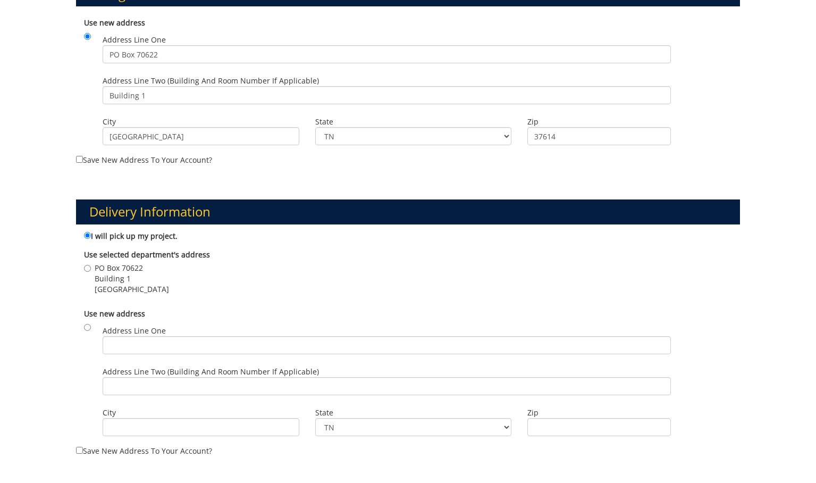
scroll to position [723, 0]
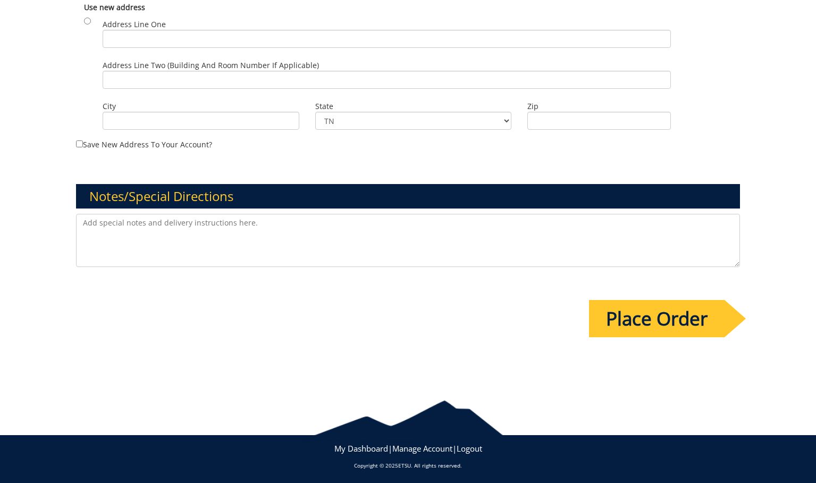
click at [675, 328] on input "Place Order" at bounding box center [657, 318] width 136 height 37
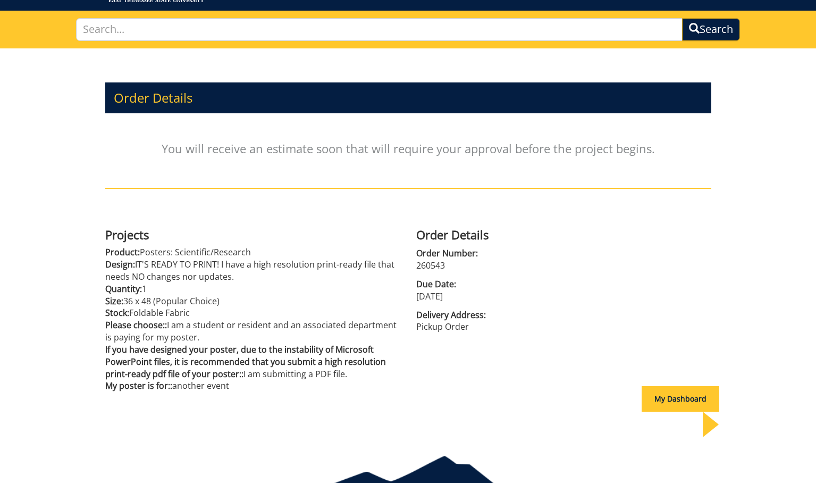
scroll to position [74, 0]
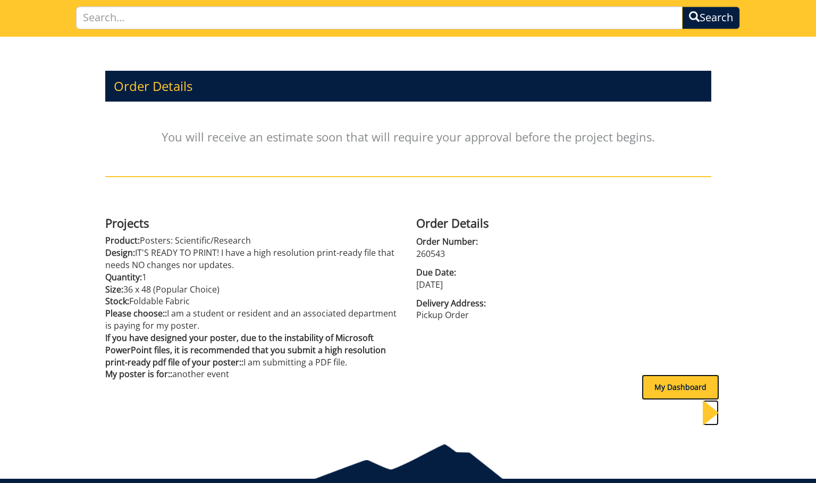
click at [658, 388] on div "My Dashboard" at bounding box center [681, 387] width 78 height 26
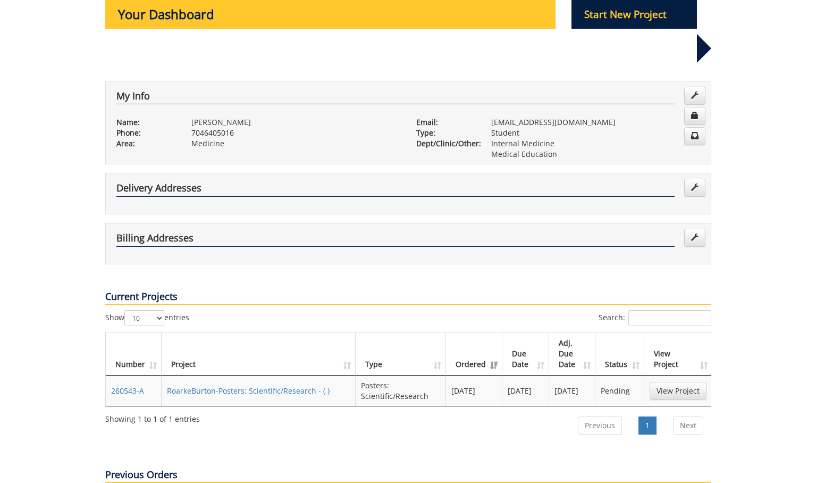
scroll to position [128, 0]
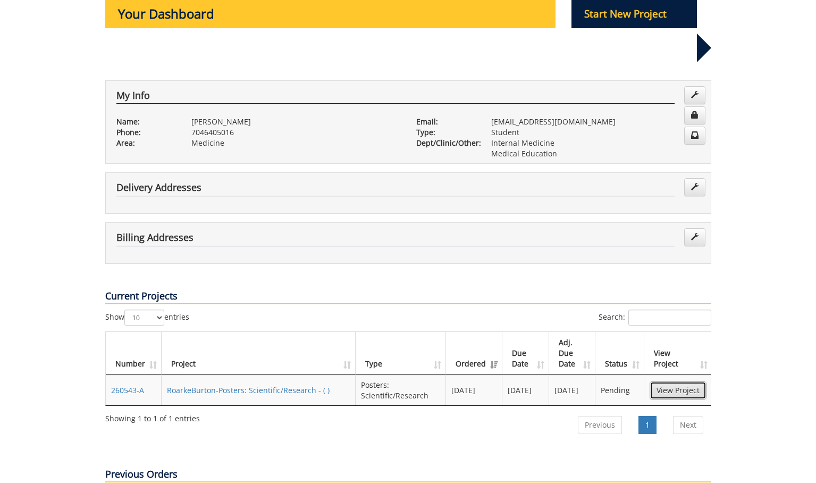
click at [687, 381] on link "View Project" at bounding box center [678, 390] width 57 height 18
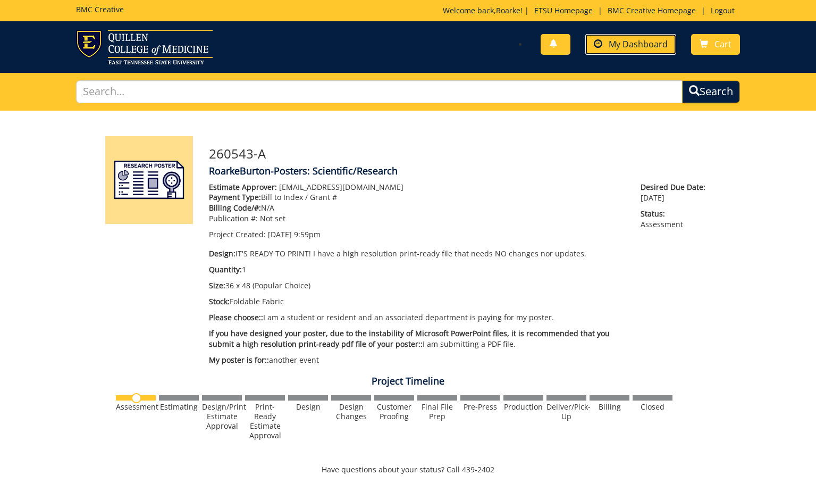
click at [639, 45] on span "My Dashboard" at bounding box center [638, 44] width 59 height 12
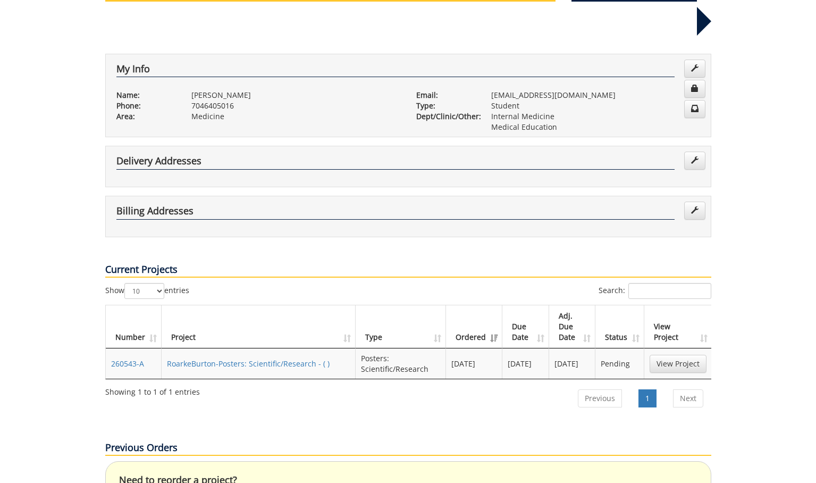
scroll to position [154, 0]
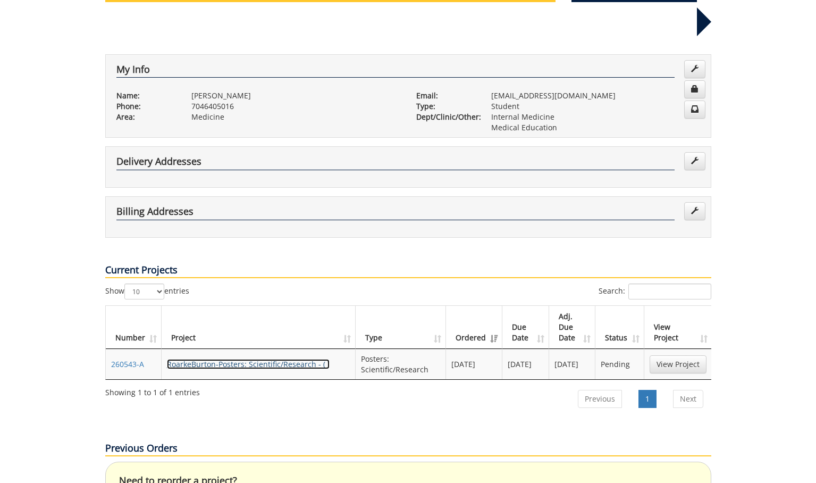
click at [306, 359] on link "RoarkeBurton-Posters: Scientific/Research - ( )" at bounding box center [248, 364] width 163 height 10
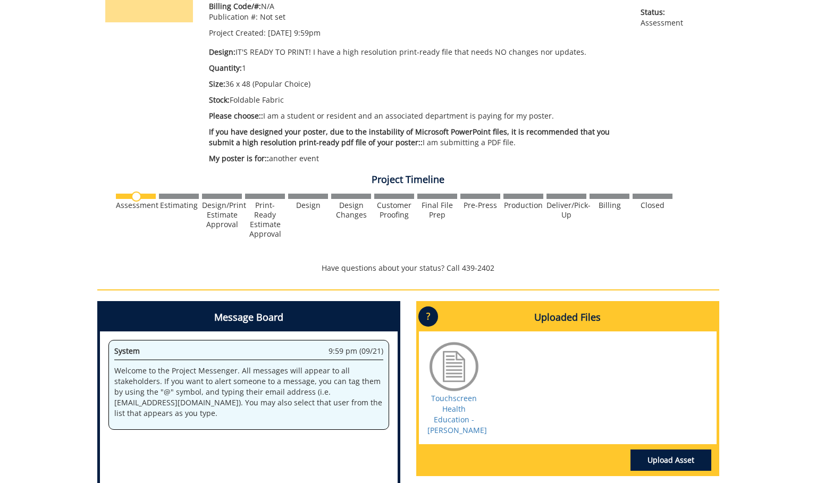
scroll to position [202, 0]
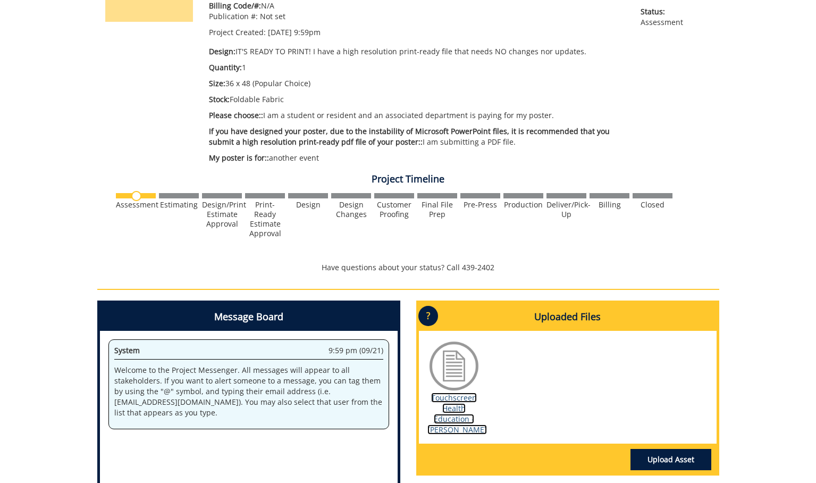
click at [445, 410] on link "Touchscreen Health Education - [PERSON_NAME]" at bounding box center [457, 413] width 60 height 42
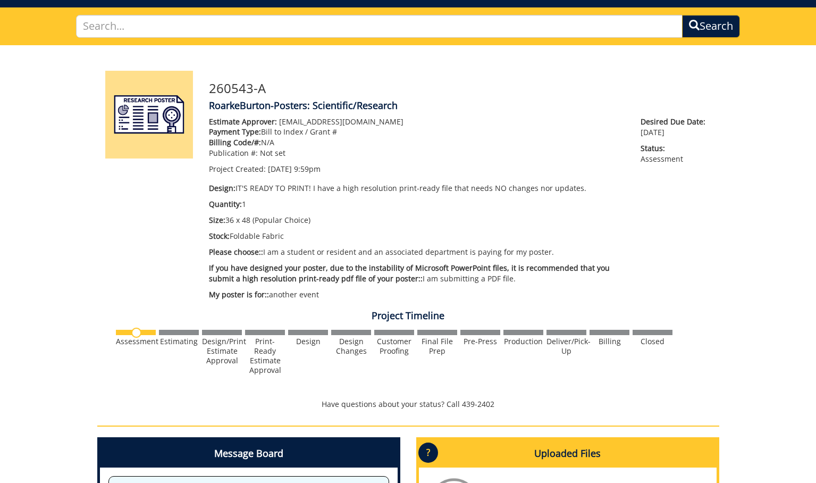
scroll to position [63, 0]
